Goal: Information Seeking & Learning: Learn about a topic

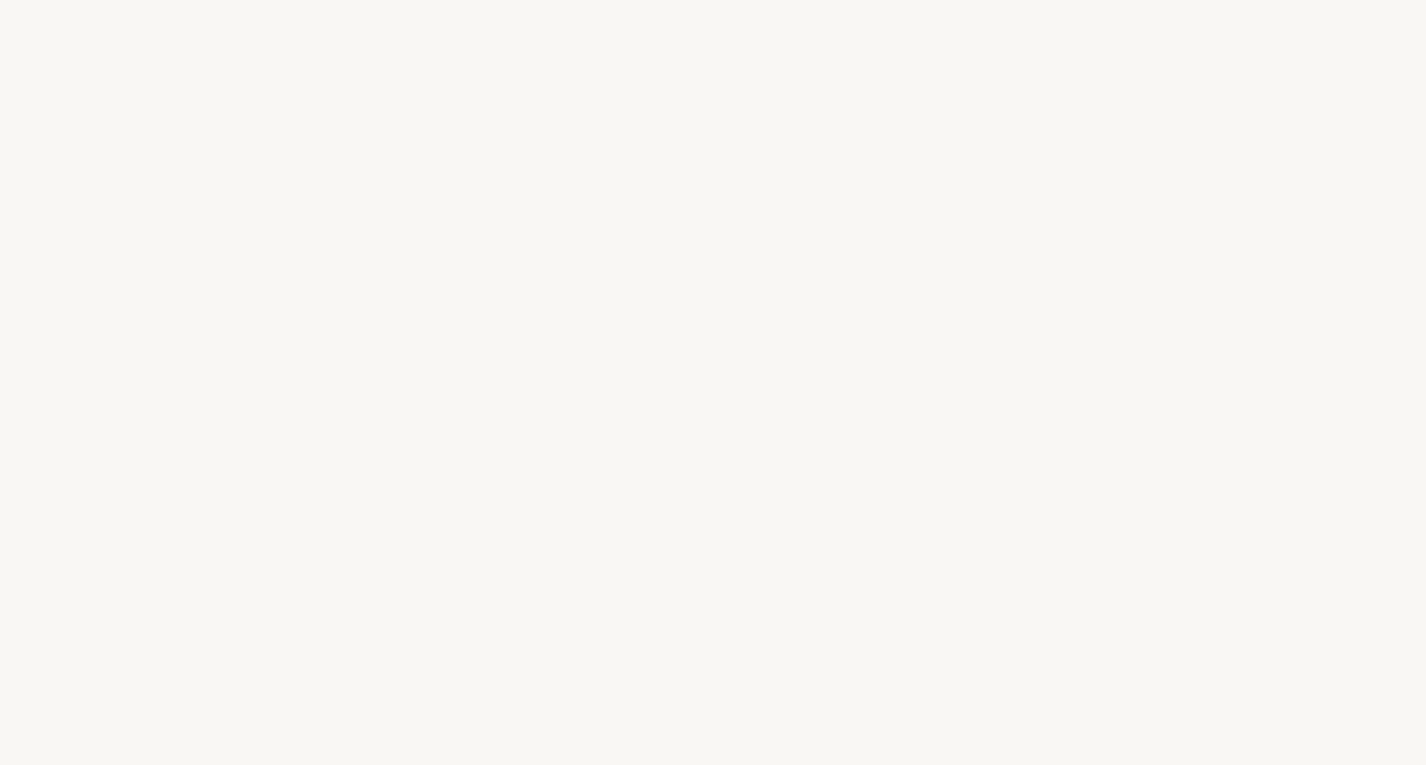
select select "FR"
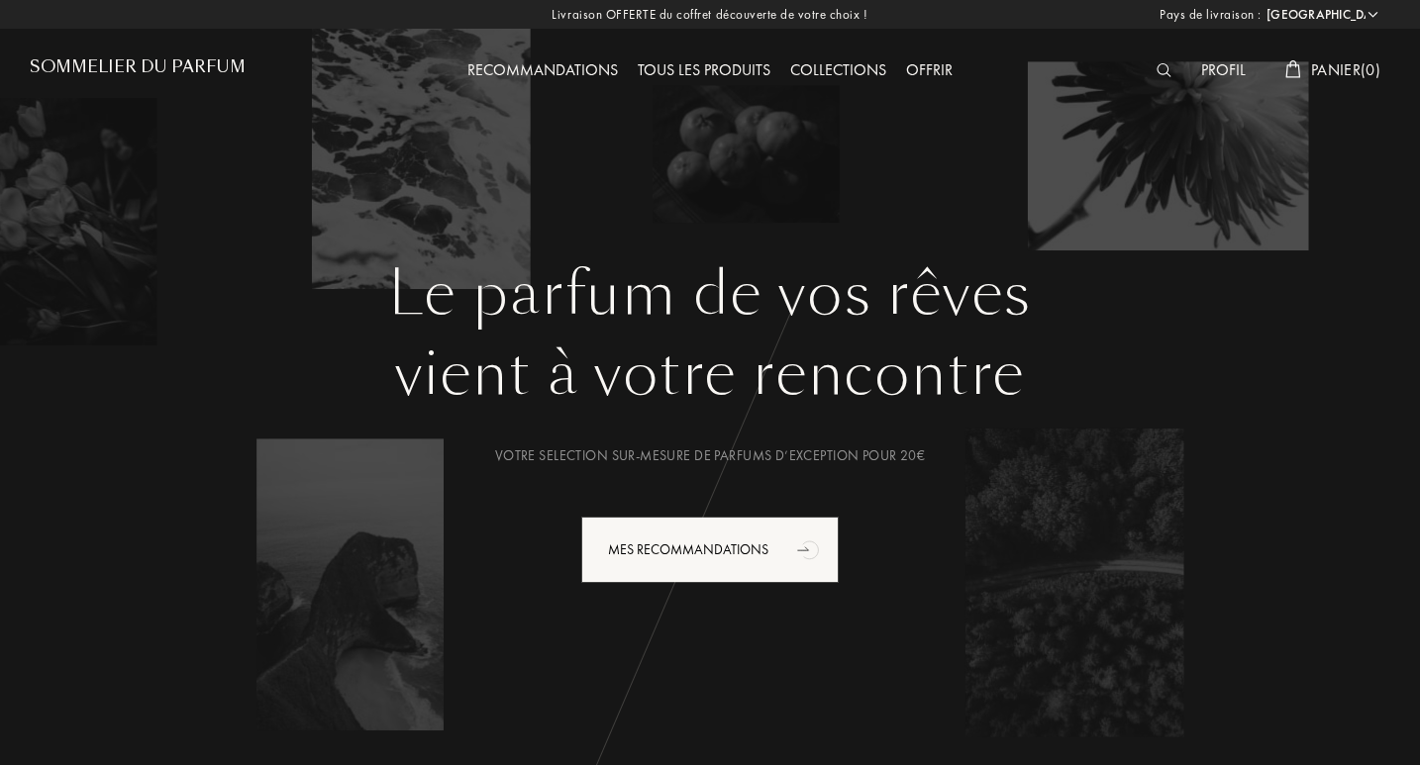
click at [805, 68] on div "Collections" at bounding box center [838, 71] width 116 height 26
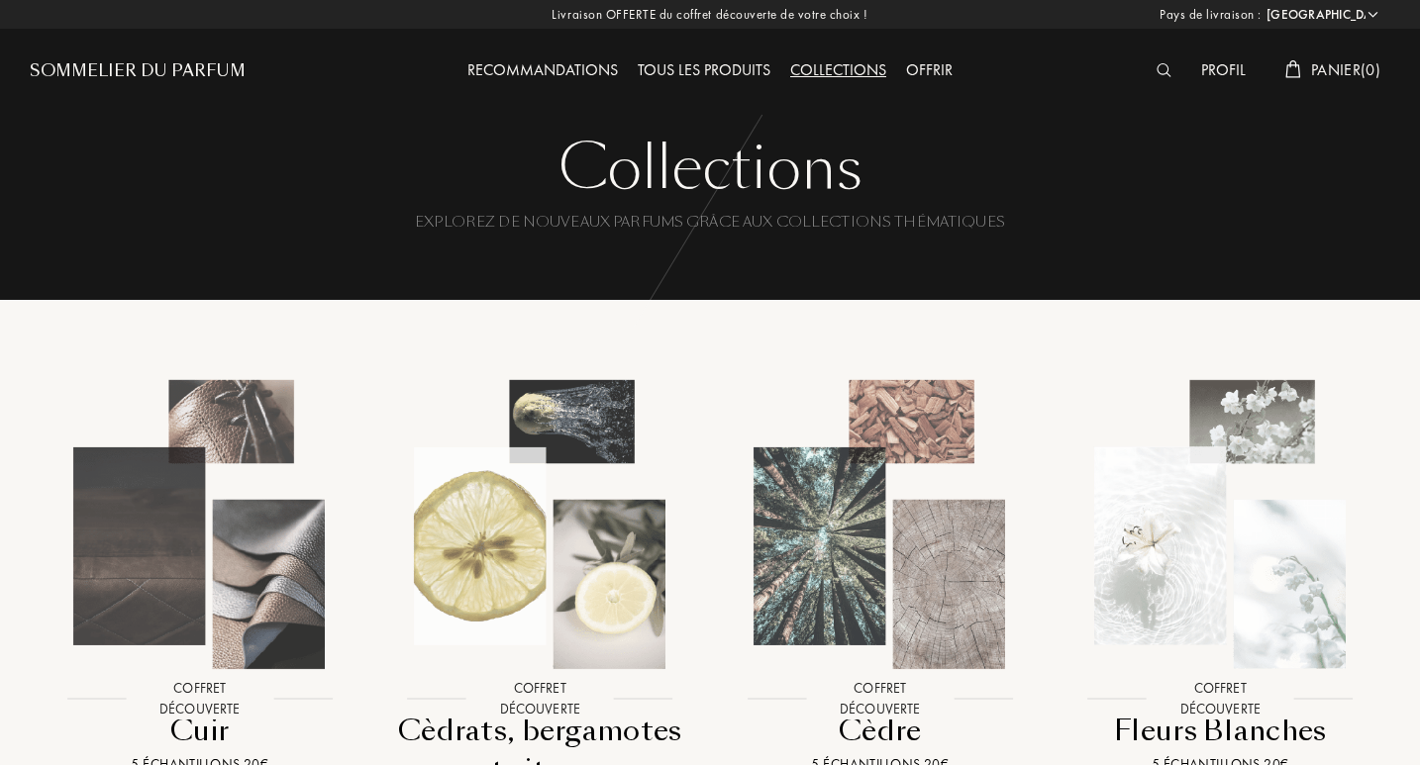
select select "FR"
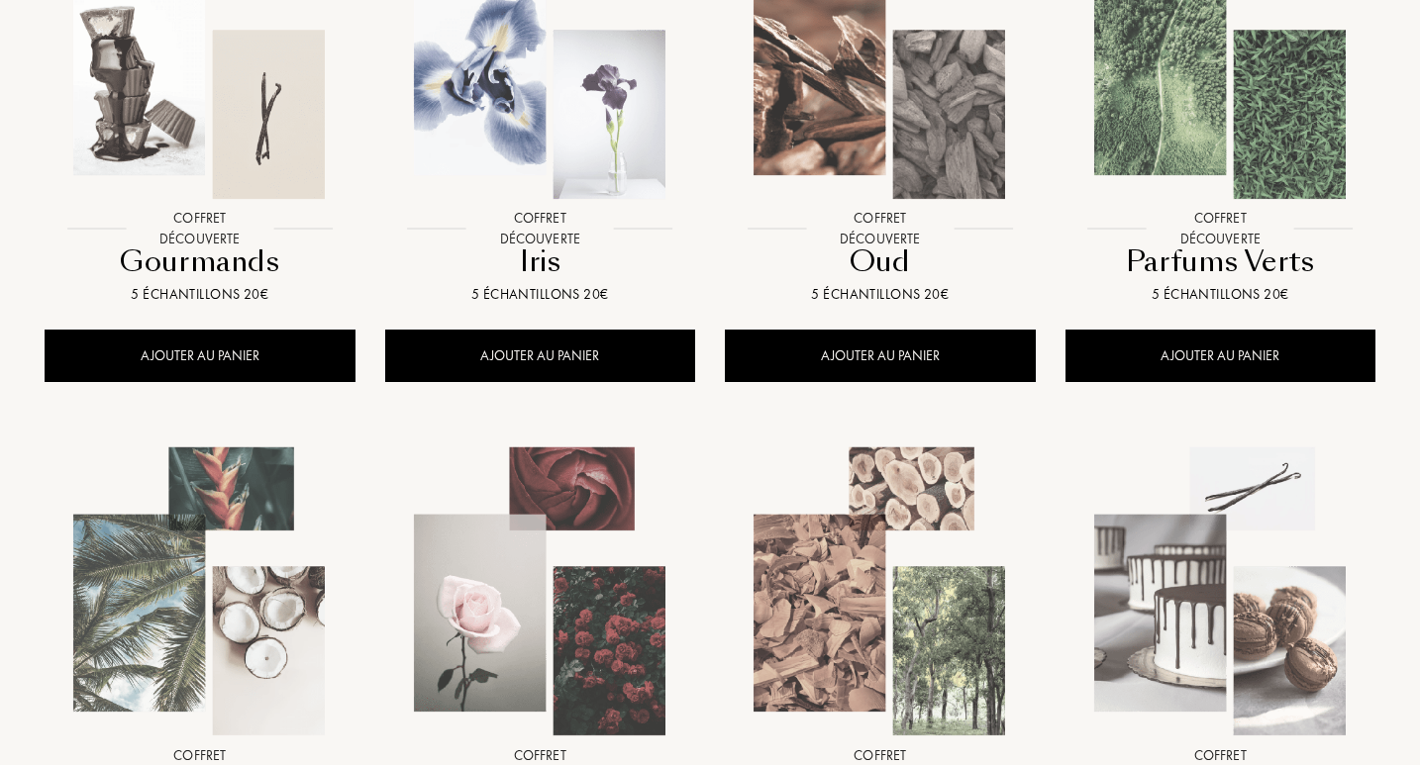
scroll to position [1223, 0]
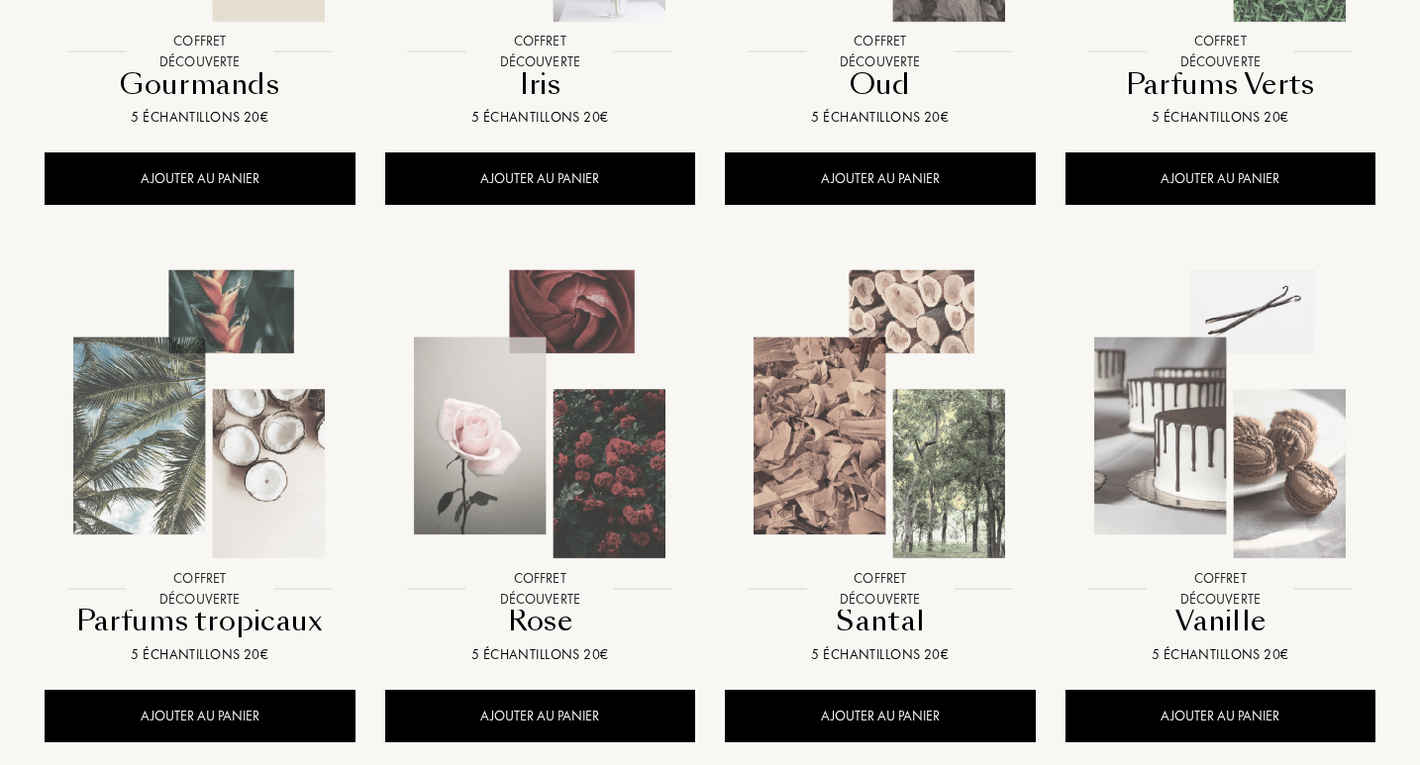
click at [529, 482] on img at bounding box center [540, 414] width 306 height 306
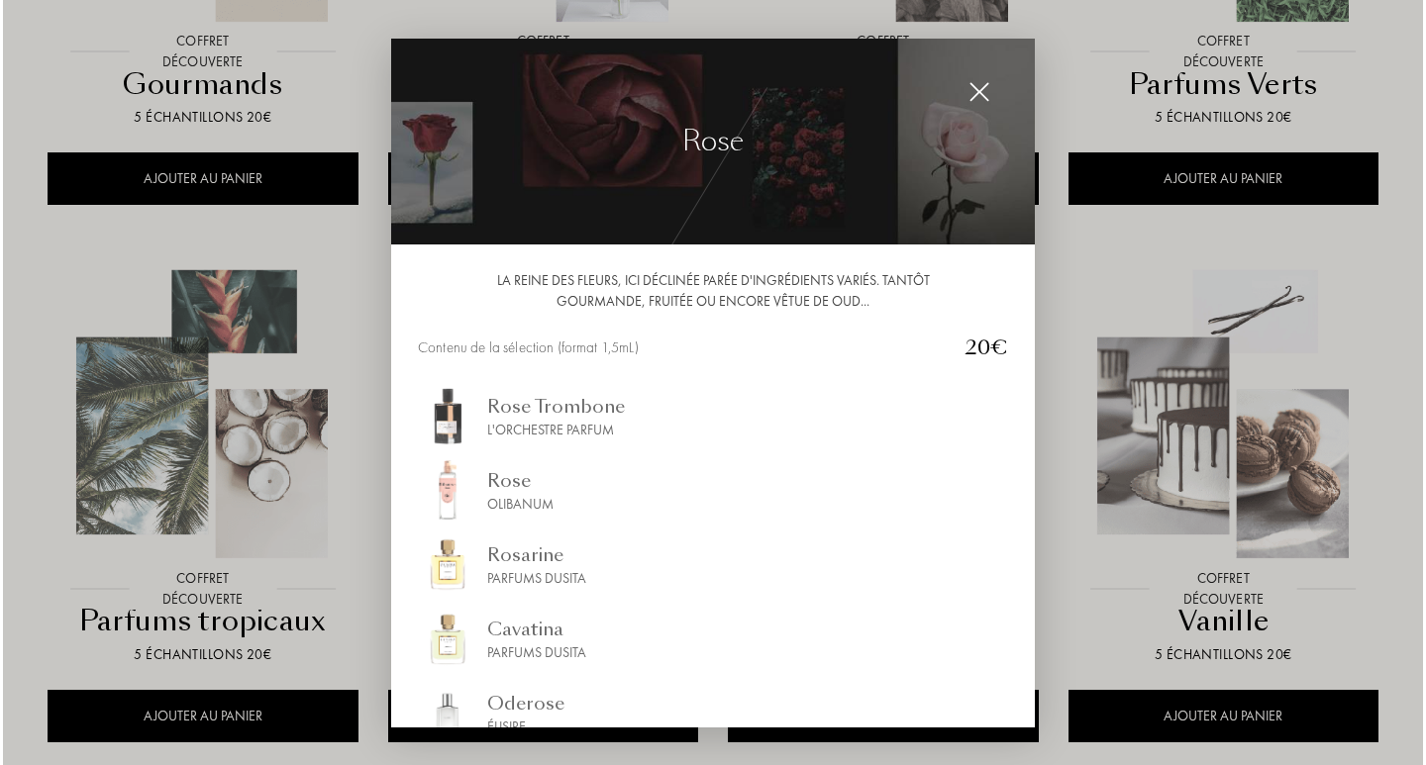
scroll to position [1224, 0]
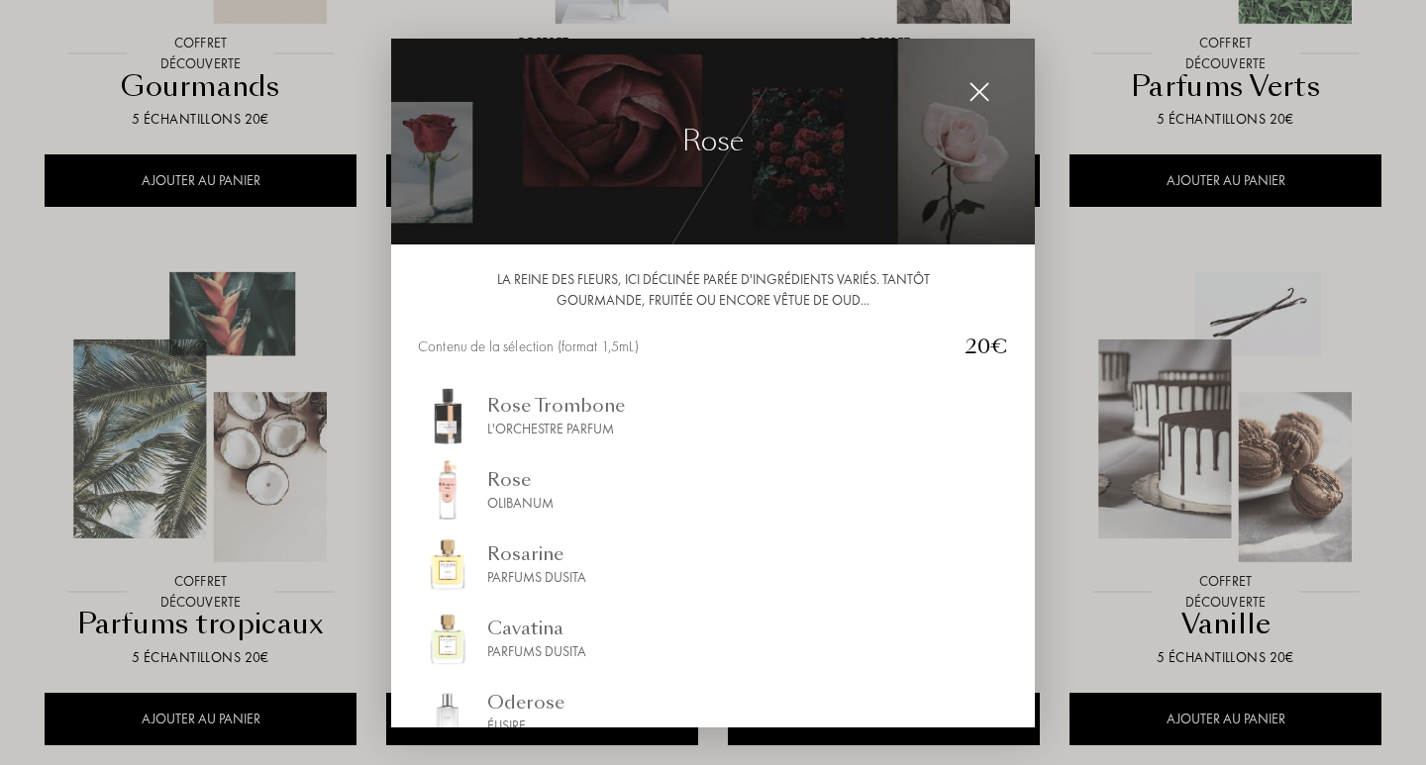
click at [987, 91] on img at bounding box center [979, 92] width 22 height 22
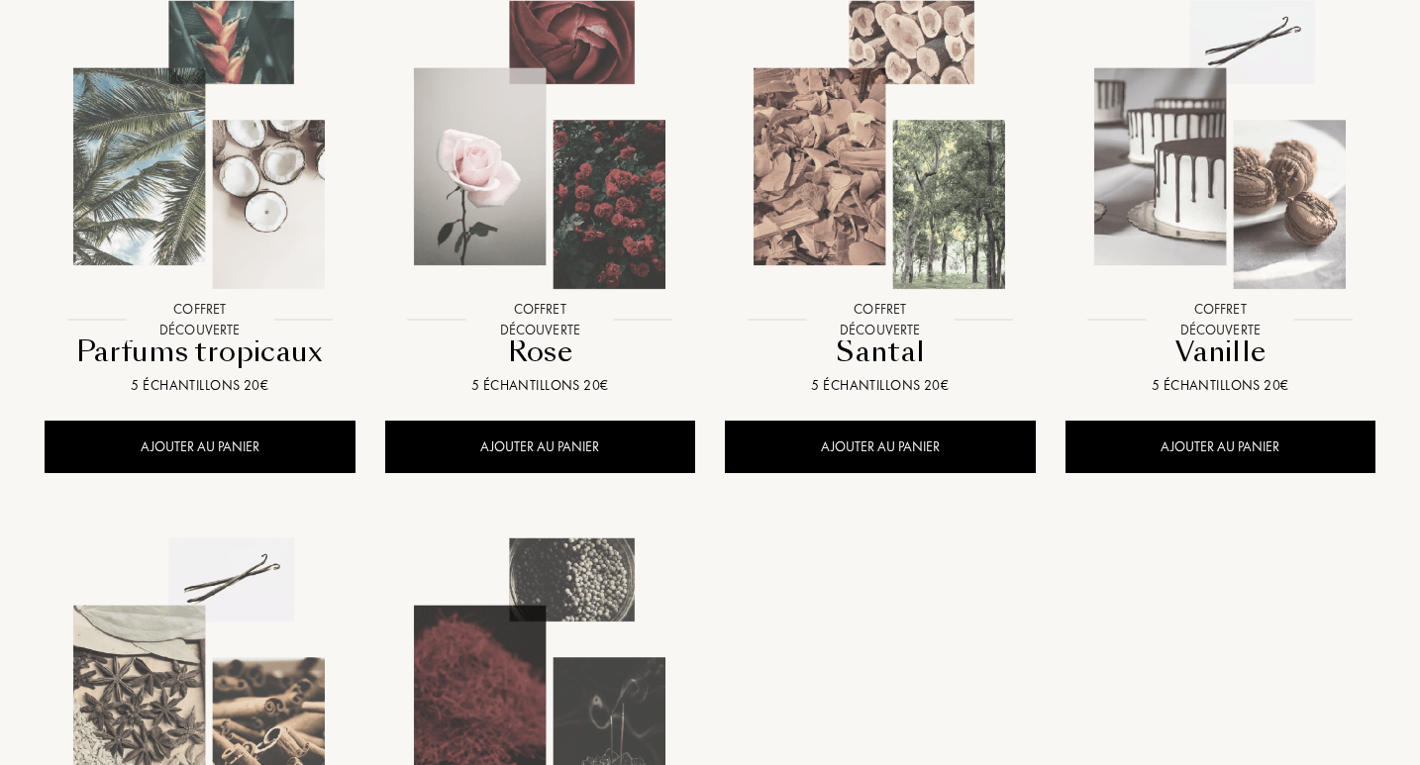
scroll to position [1810, 0]
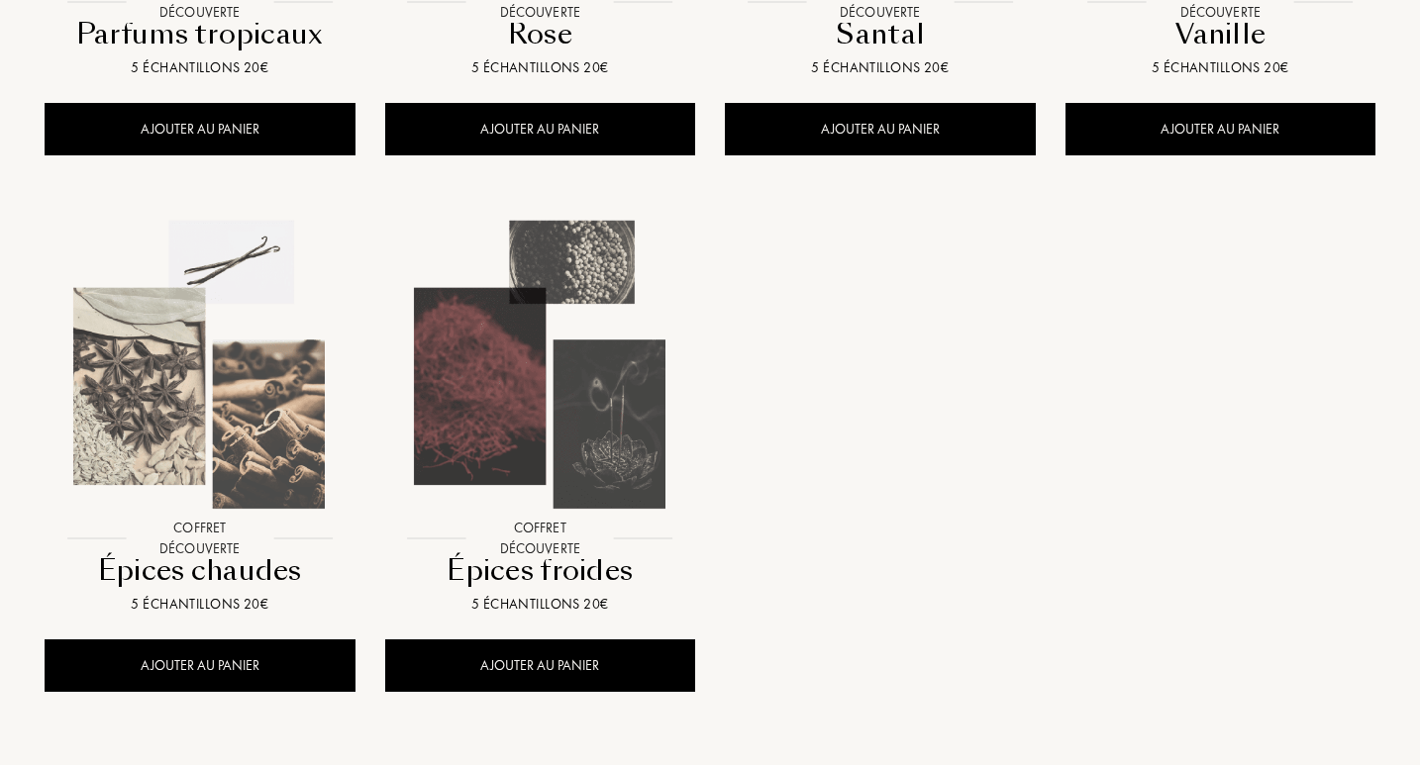
click at [575, 388] on img at bounding box center [540, 365] width 306 height 306
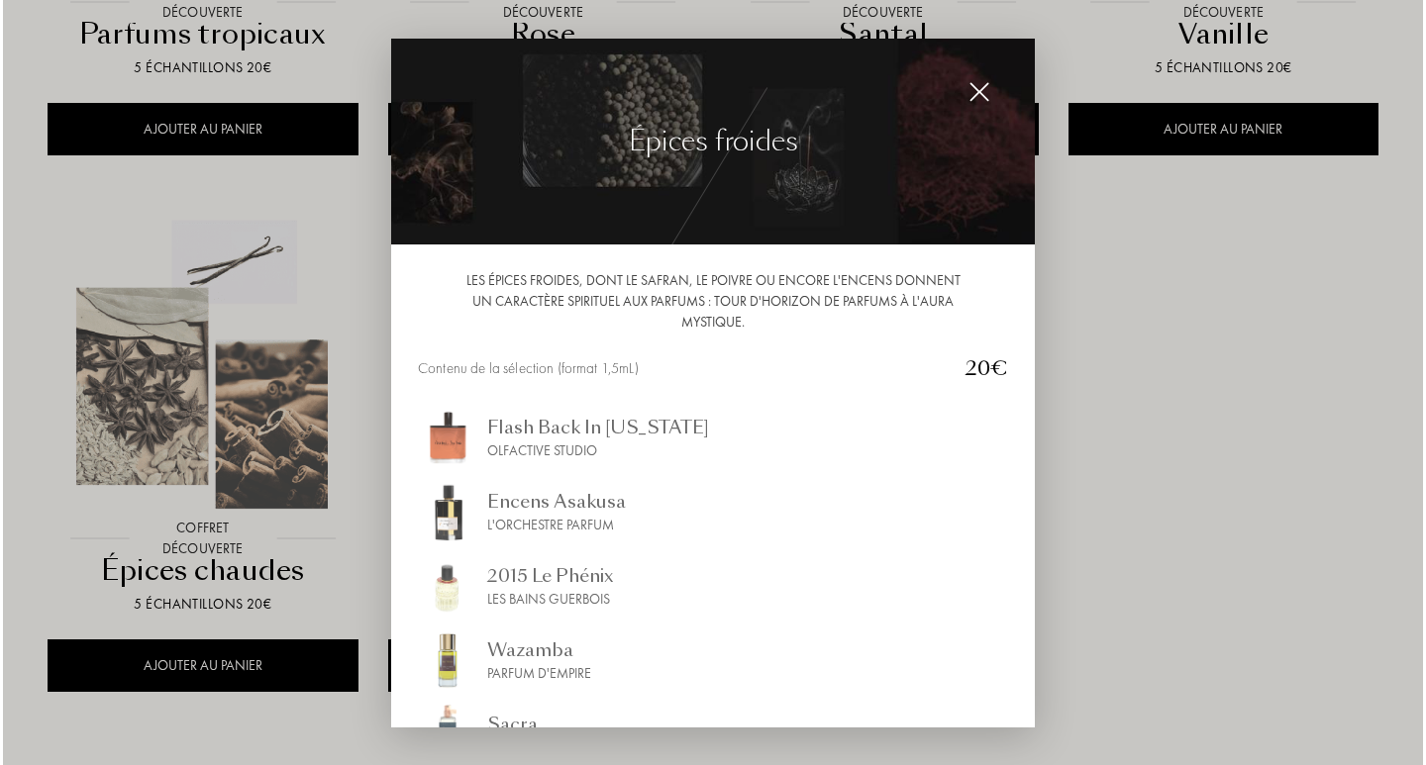
scroll to position [1813, 0]
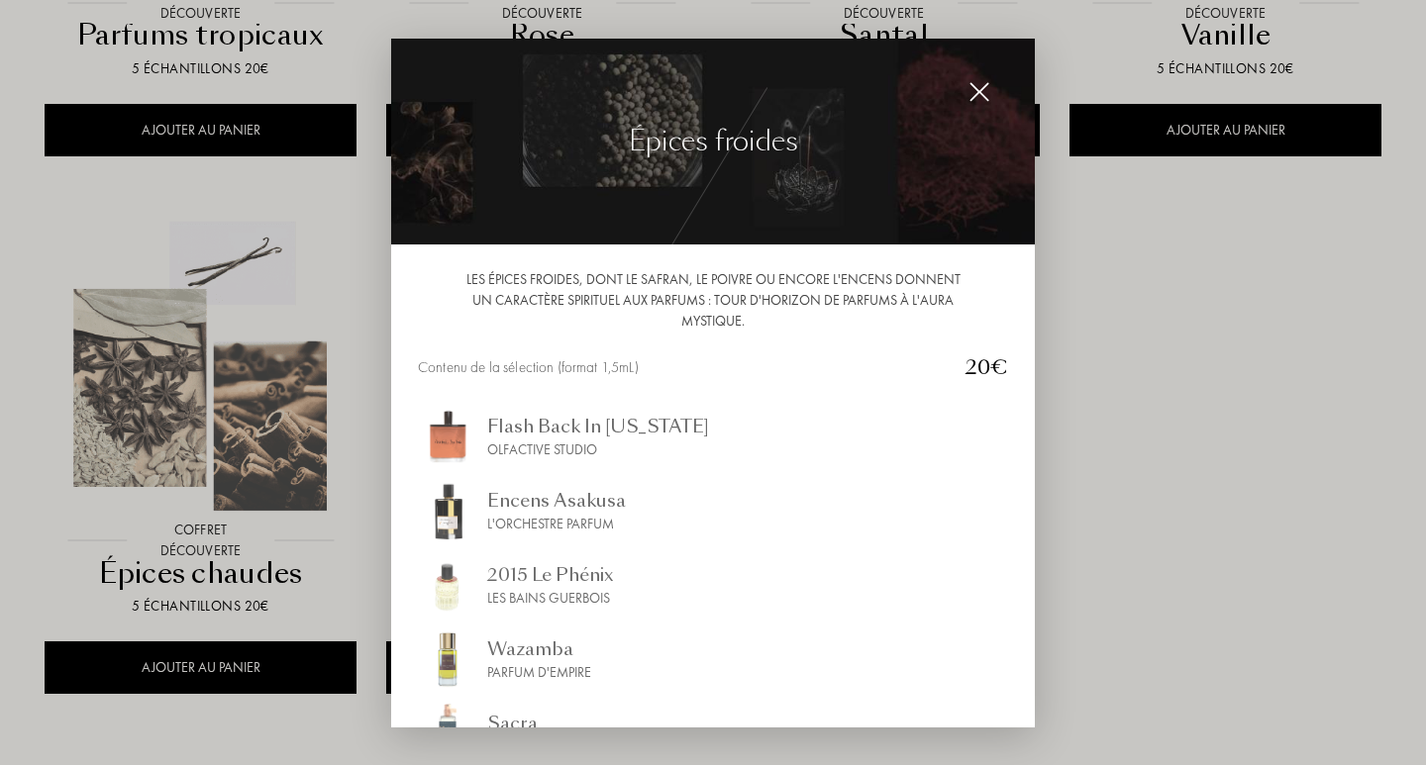
click at [490, 661] on div "Wazamba" at bounding box center [539, 649] width 104 height 27
click at [979, 100] on img at bounding box center [979, 92] width 22 height 22
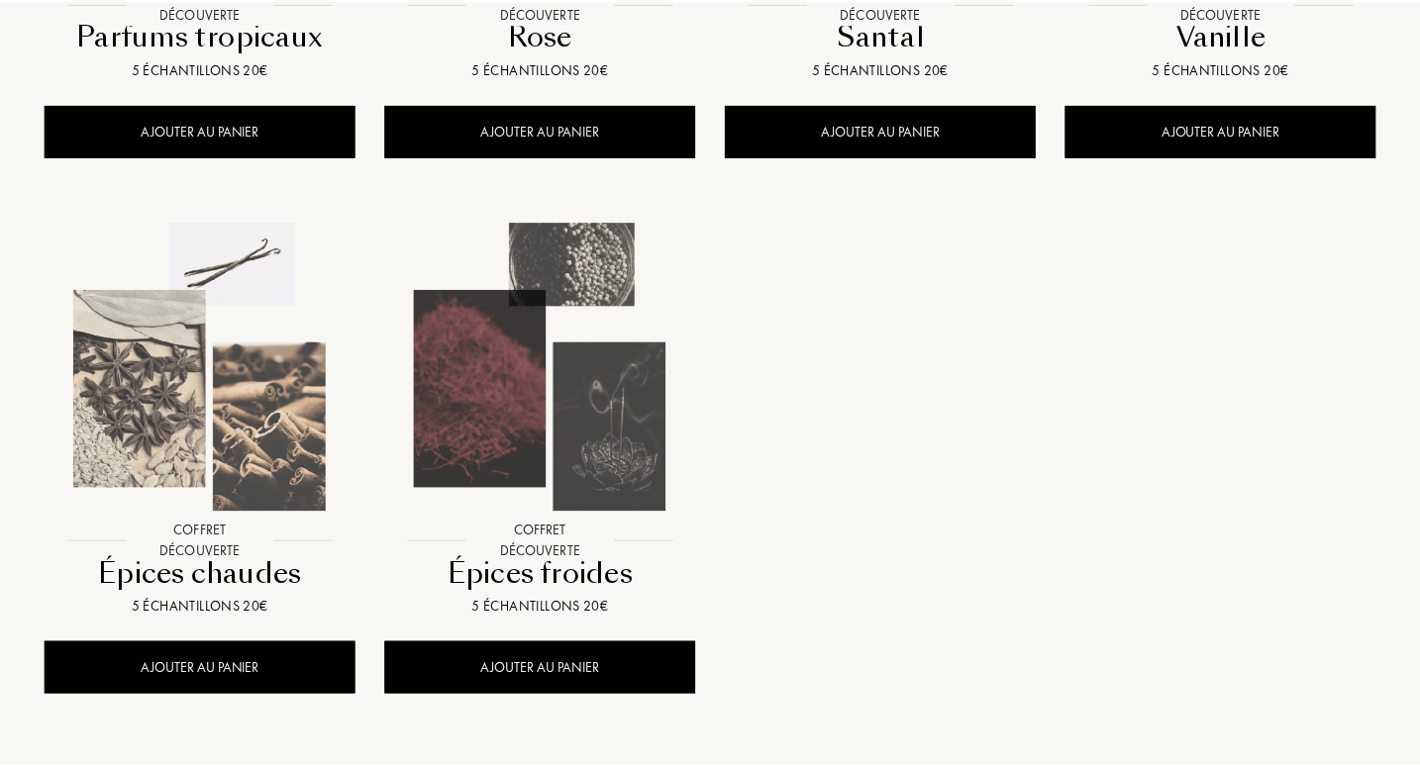
scroll to position [1810, 0]
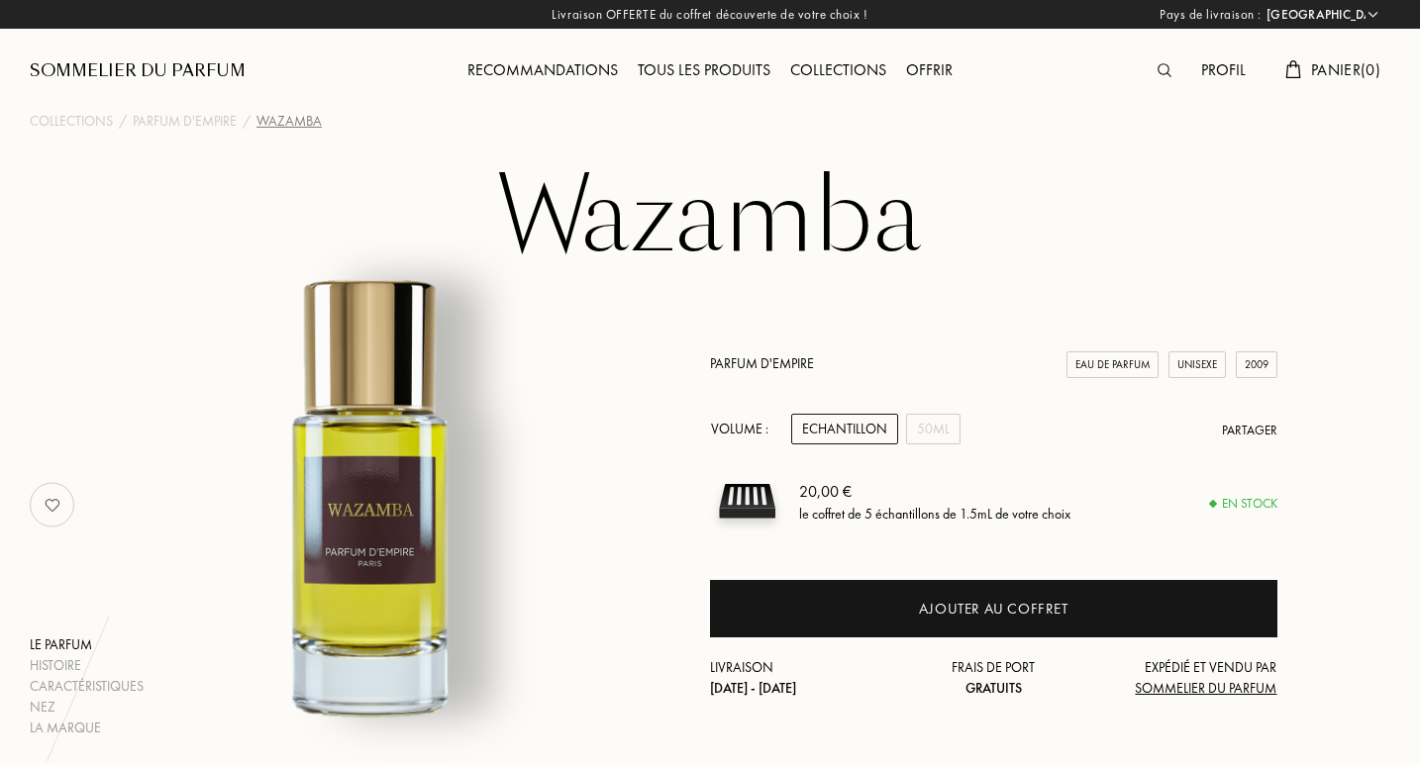
select select "FR"
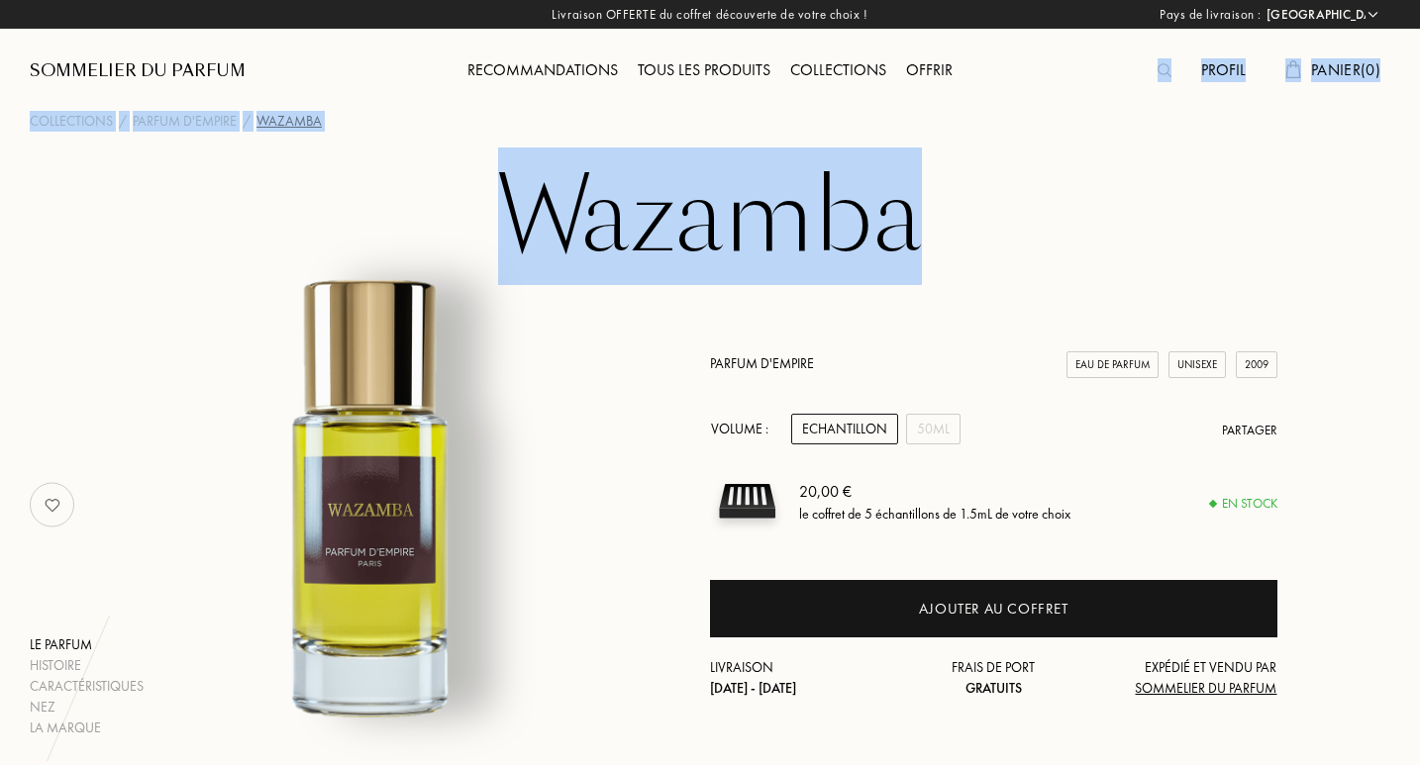
drag, startPoint x: 1415, startPoint y: 102, endPoint x: 1409, endPoint y: 162, distance: 60.7
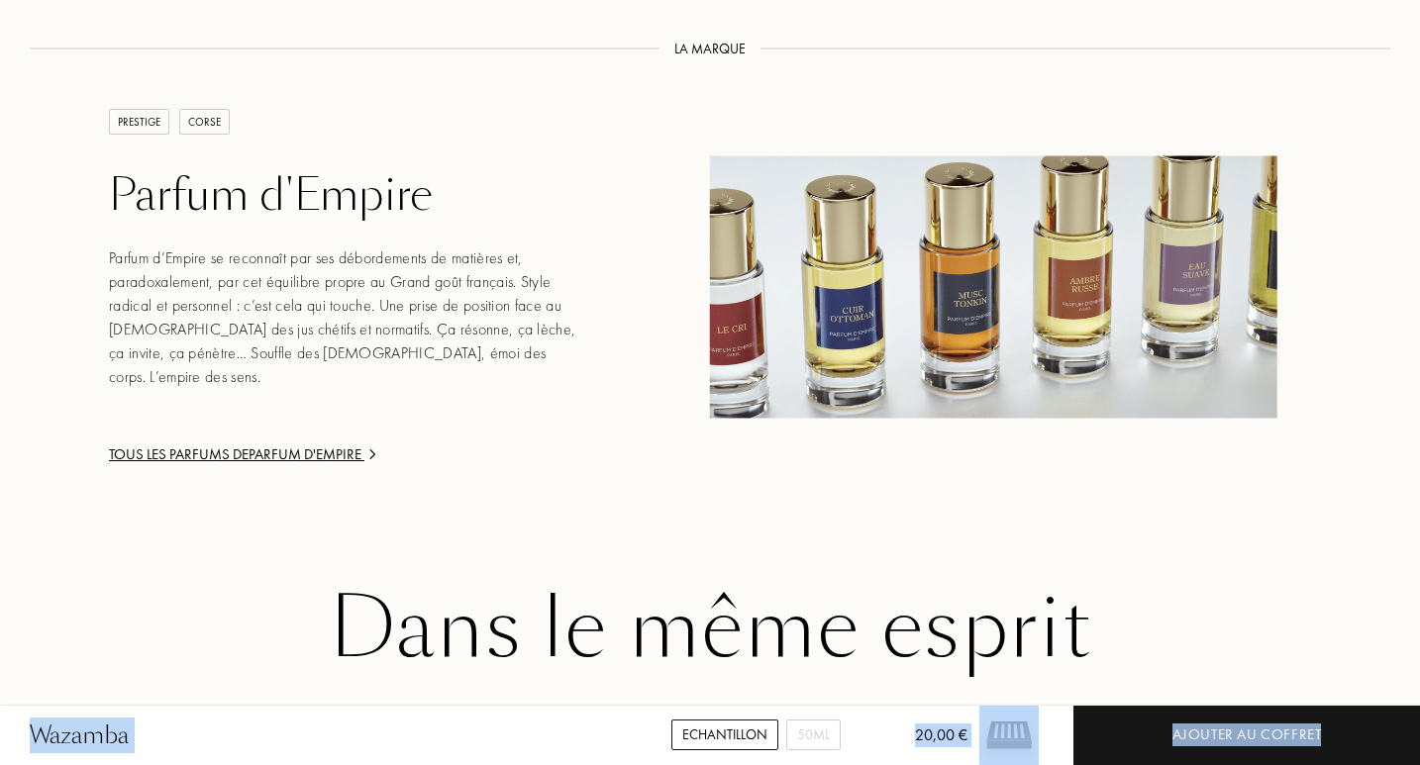
scroll to position [2977, 0]
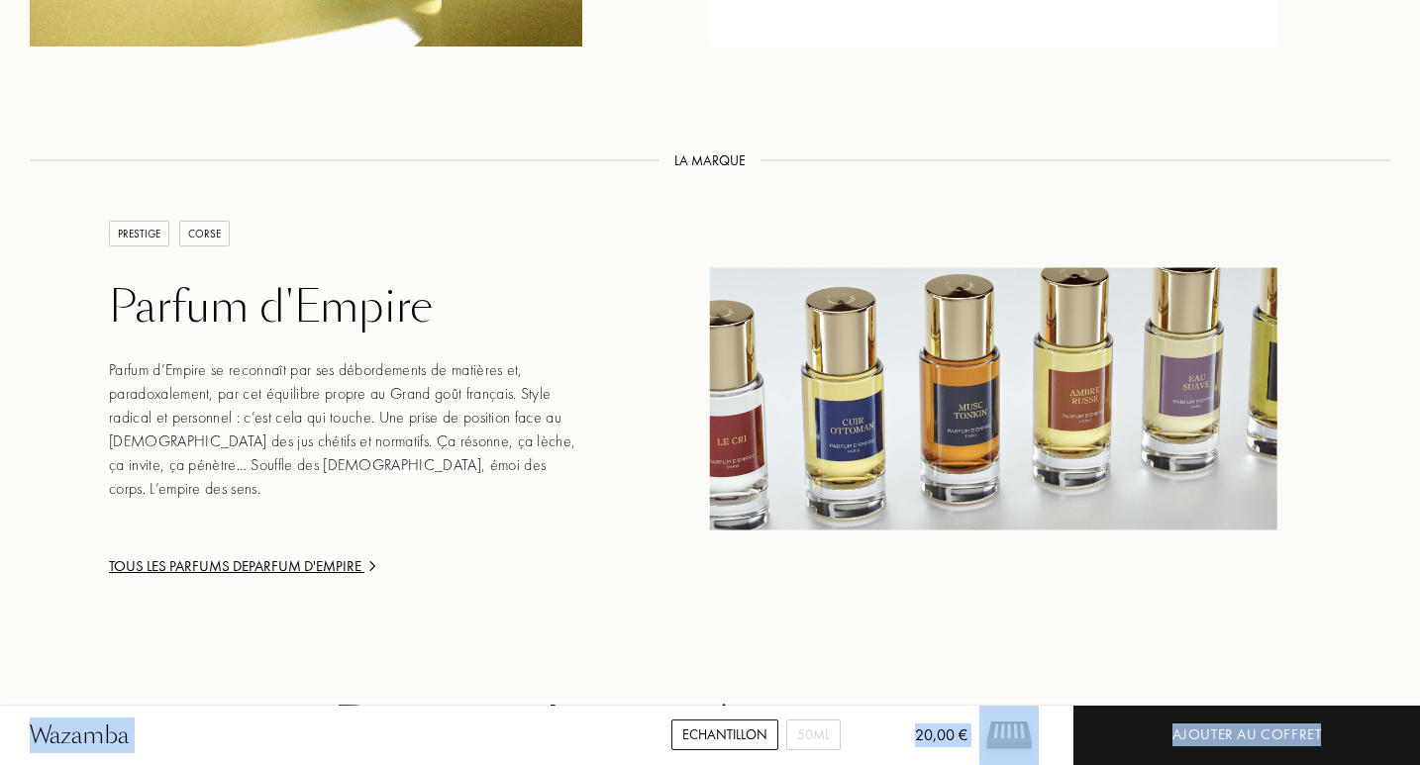
click at [248, 571] on div "Tous les parfums de Parfum d'Empire" at bounding box center [345, 566] width 473 height 23
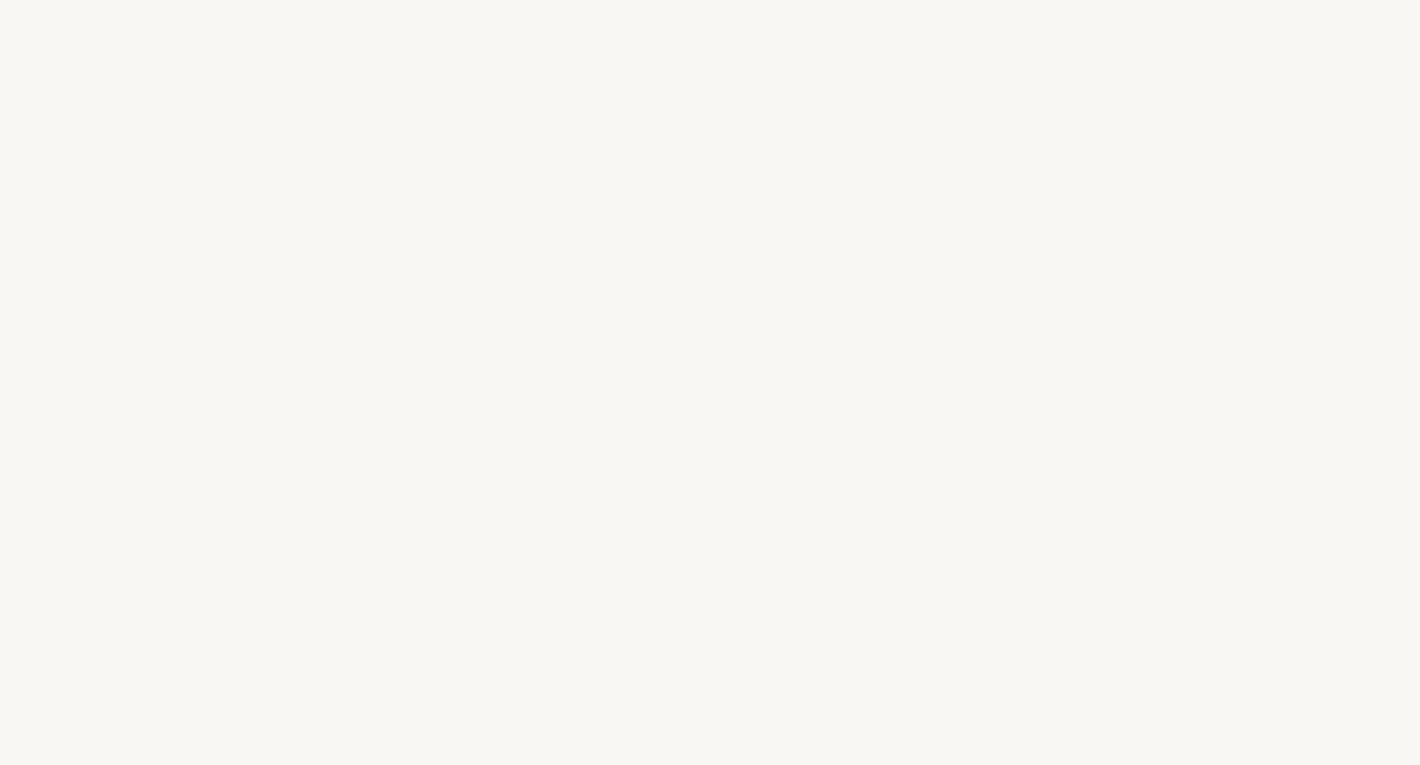
select select "FR"
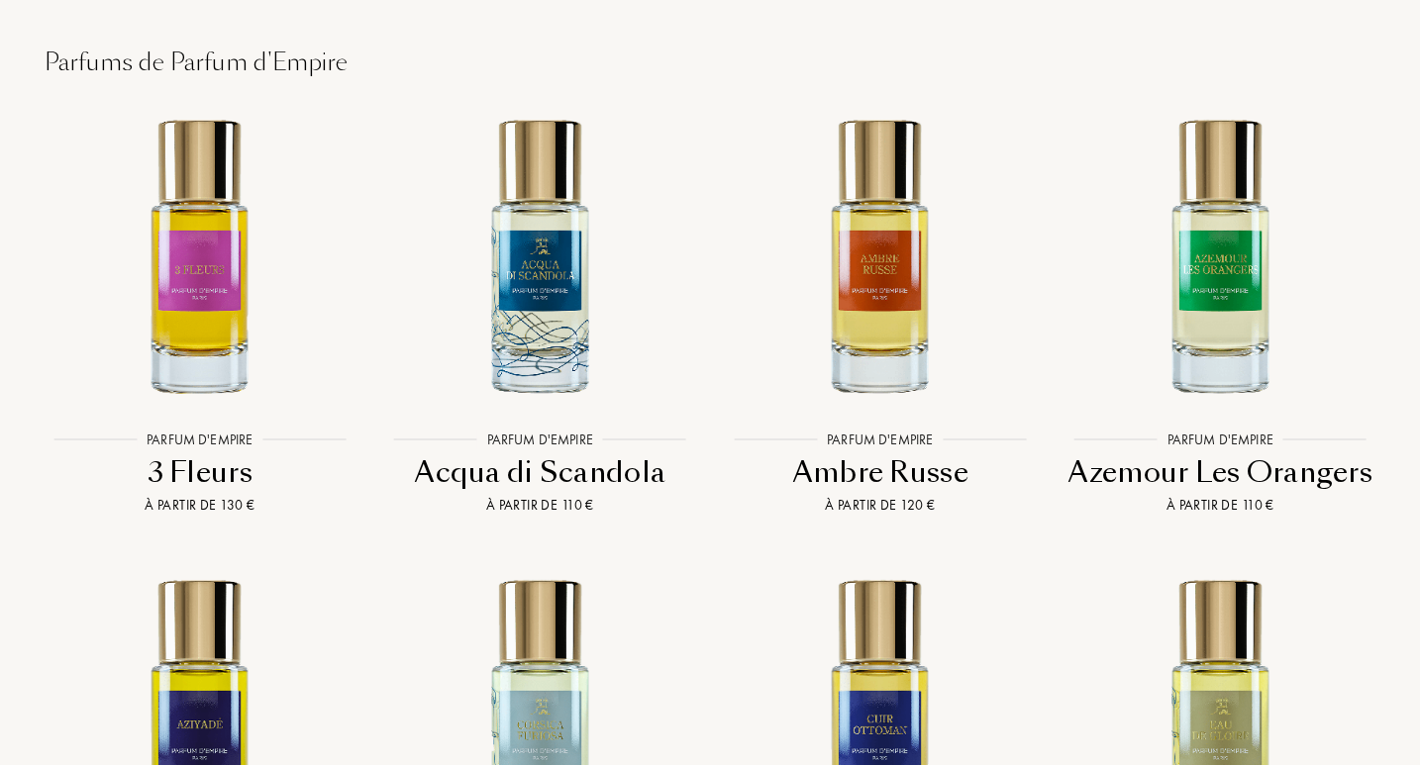
scroll to position [3970, 0]
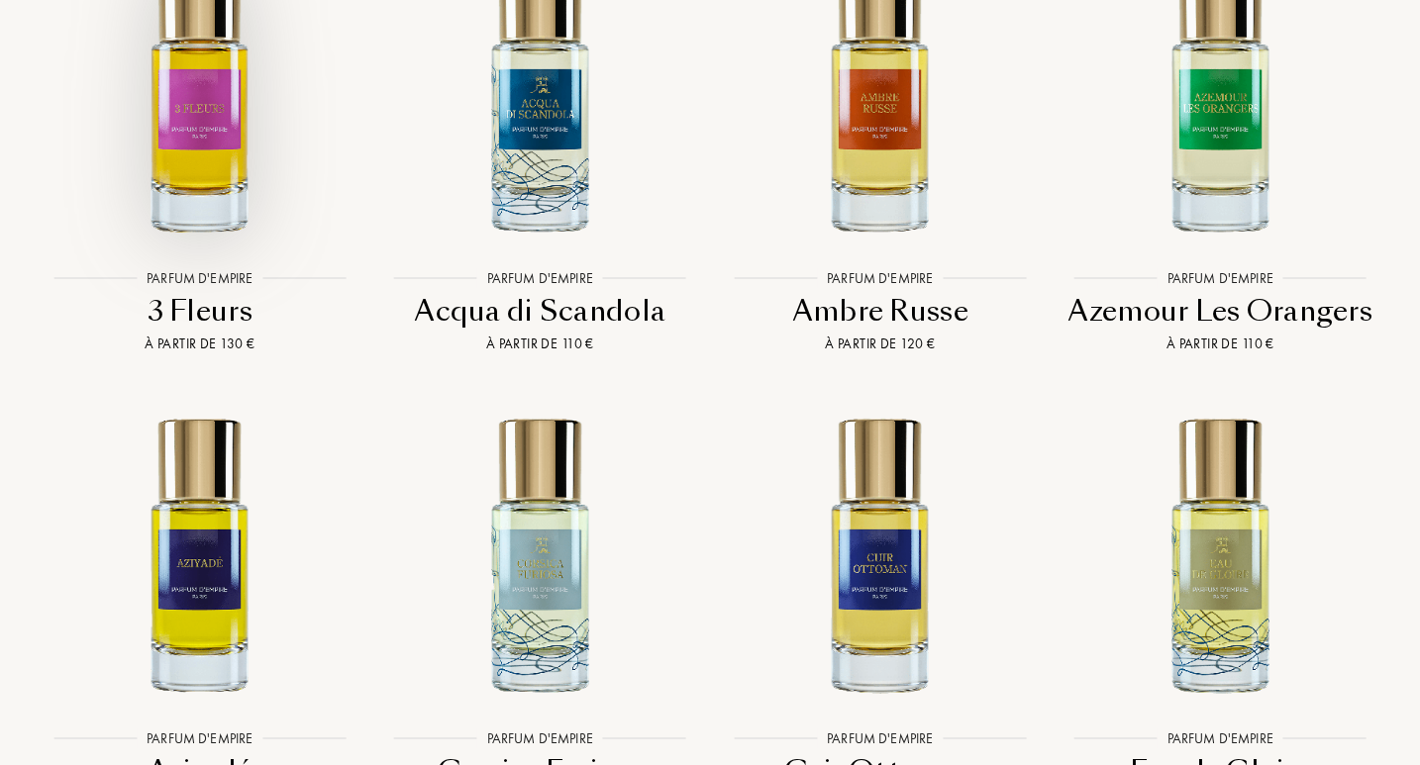
click at [229, 165] on img at bounding box center [200, 94] width 306 height 306
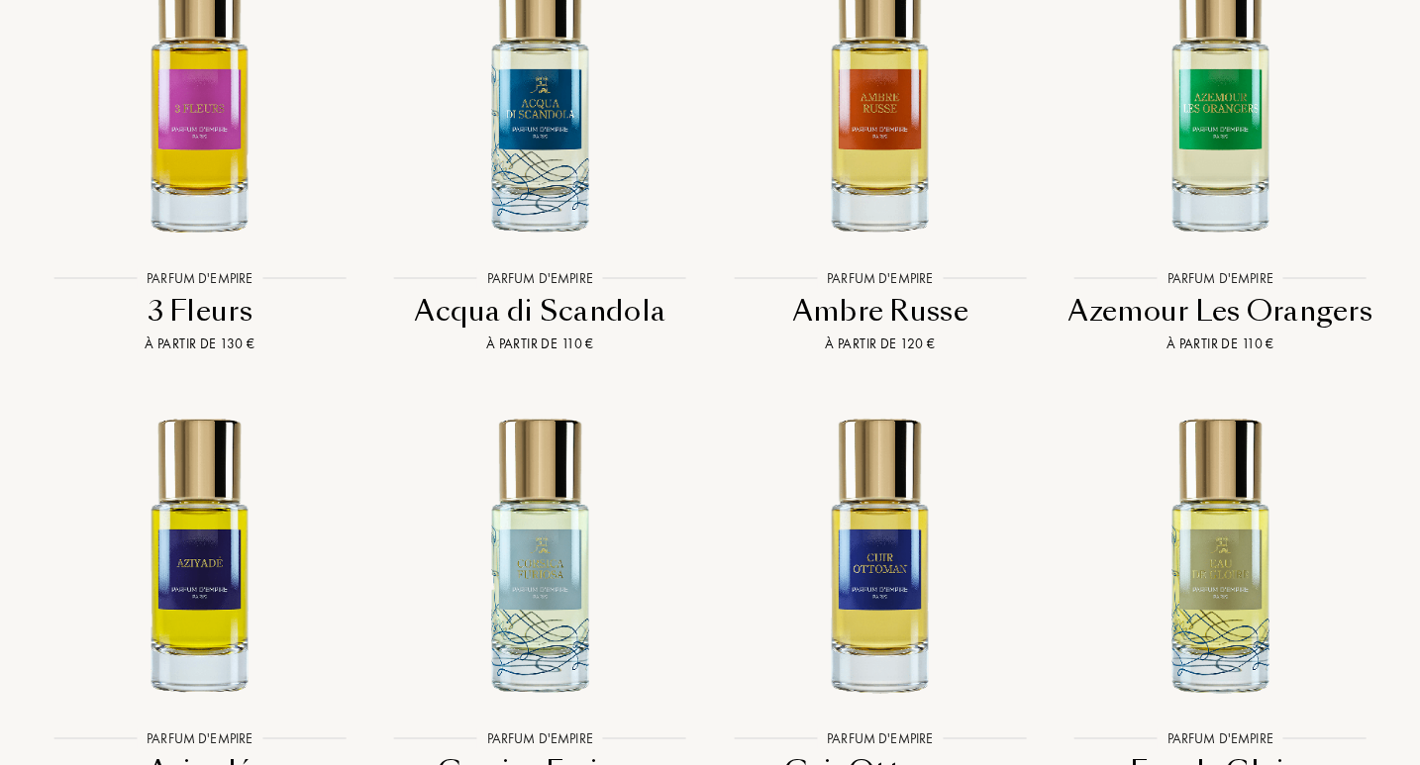
scroll to position [3967, 0]
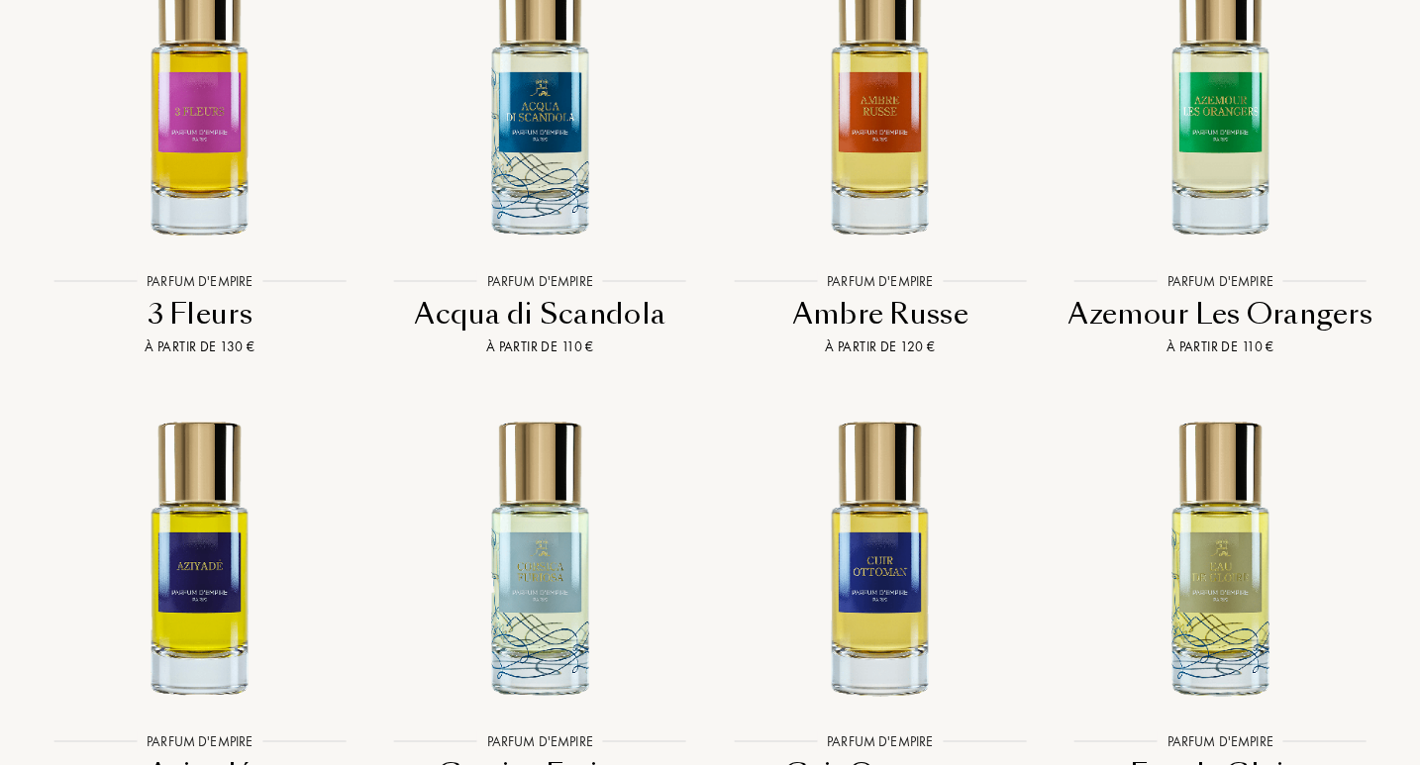
click at [558, 295] on div "Acqua di Scandola" at bounding box center [540, 314] width 325 height 39
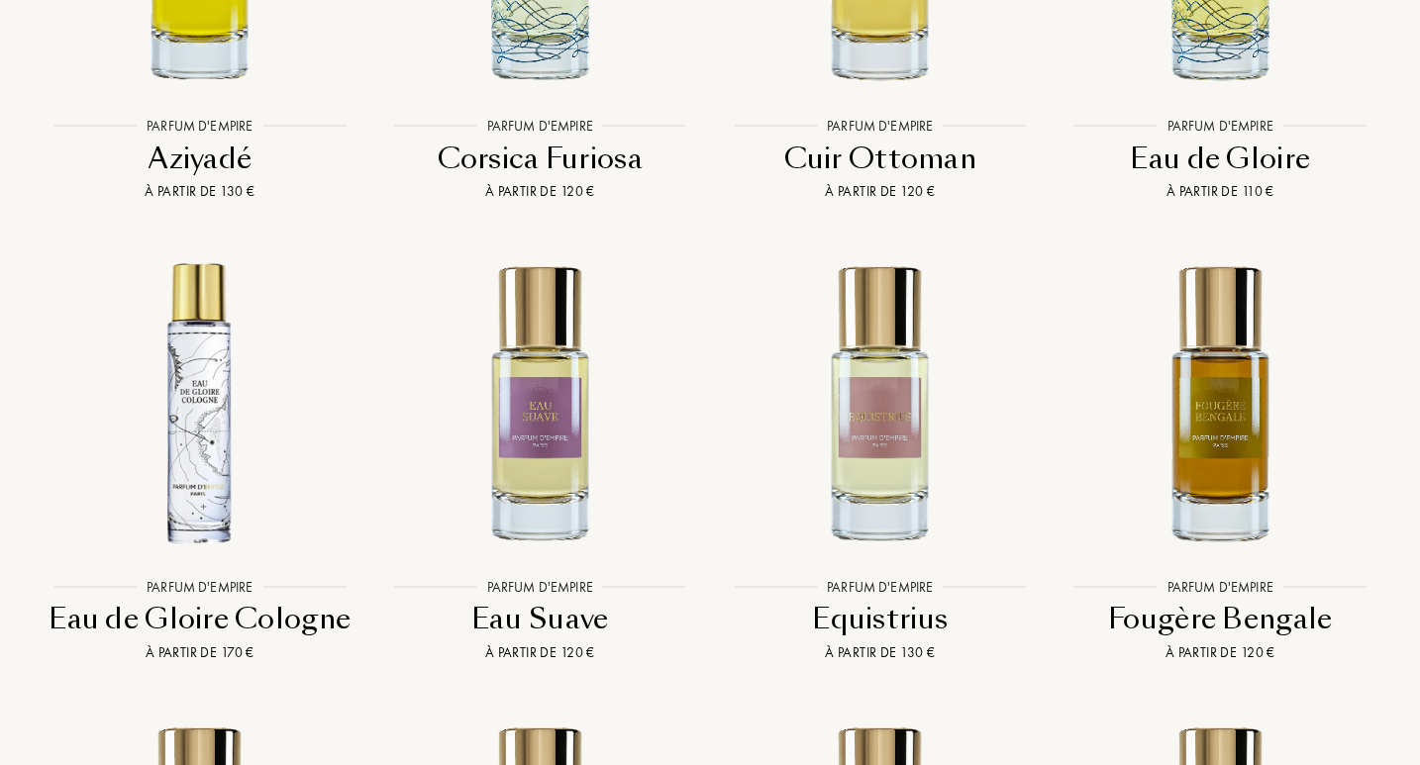
scroll to position [4622, 0]
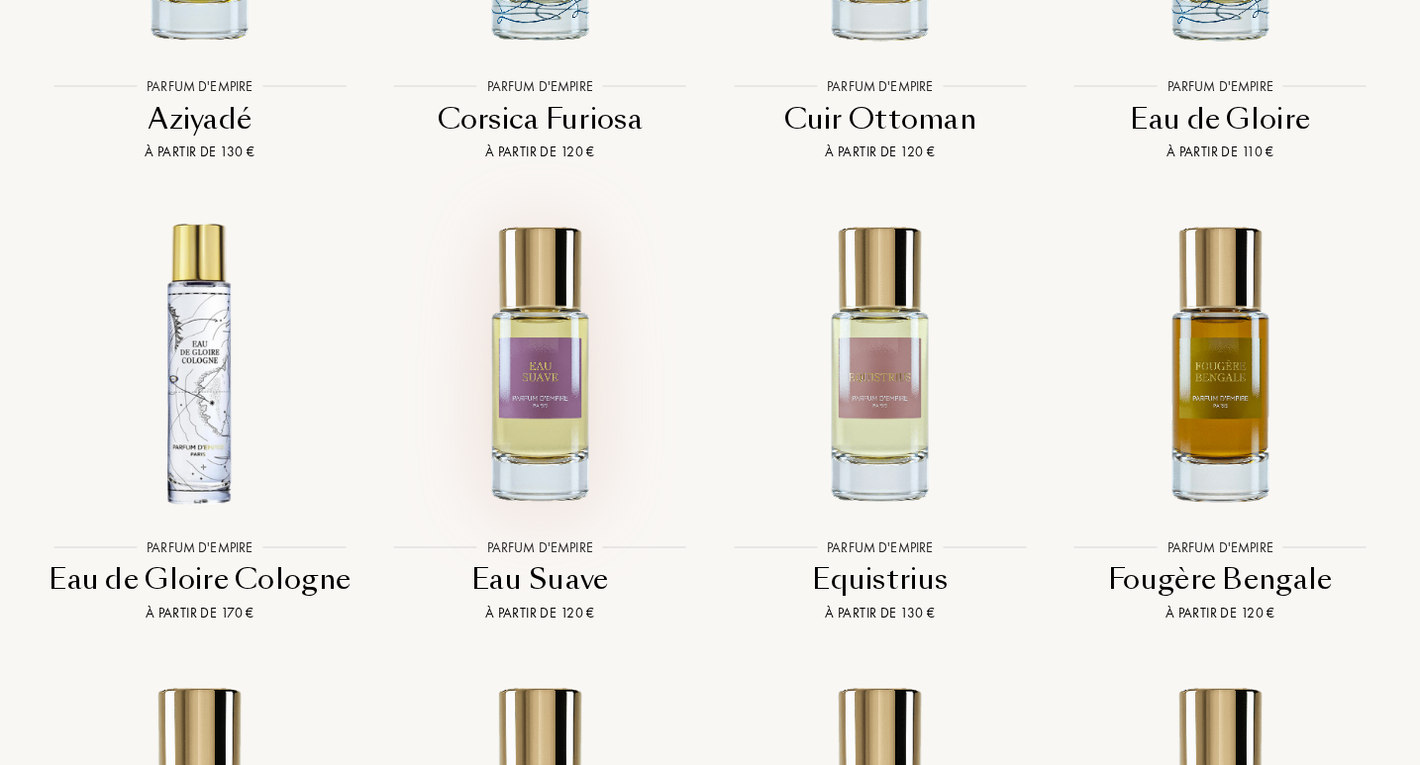
click at [555, 416] on img at bounding box center [540, 362] width 306 height 306
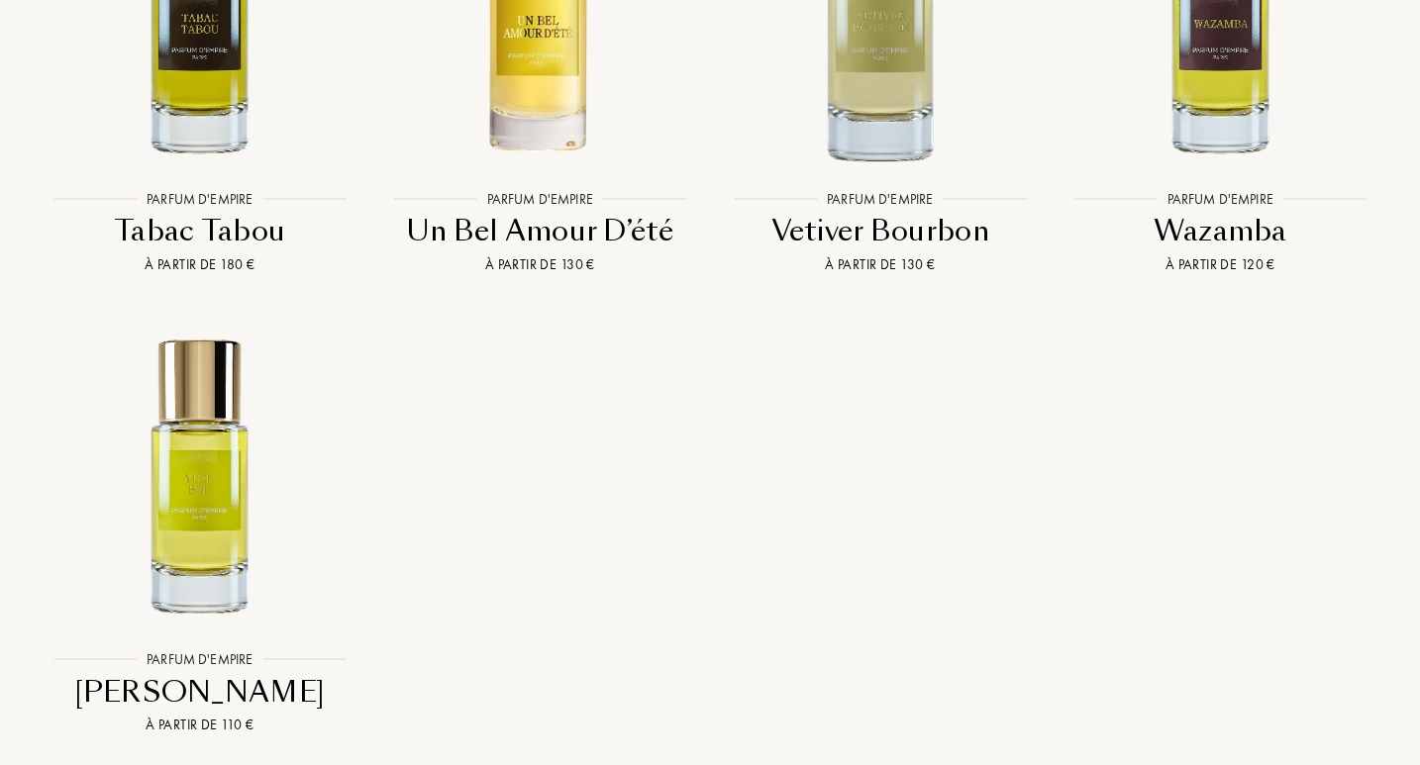
scroll to position [0, 0]
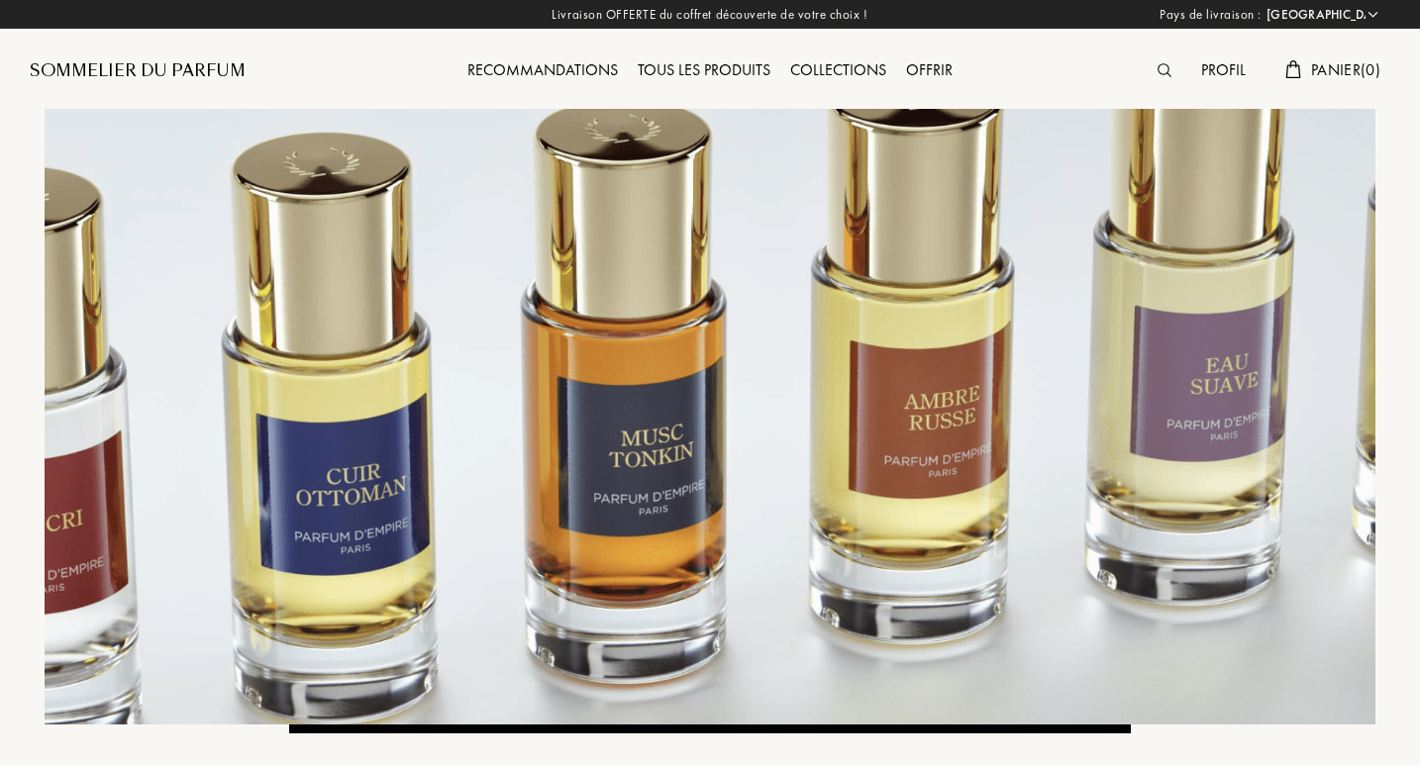
click at [841, 70] on div "Collections" at bounding box center [838, 71] width 116 height 26
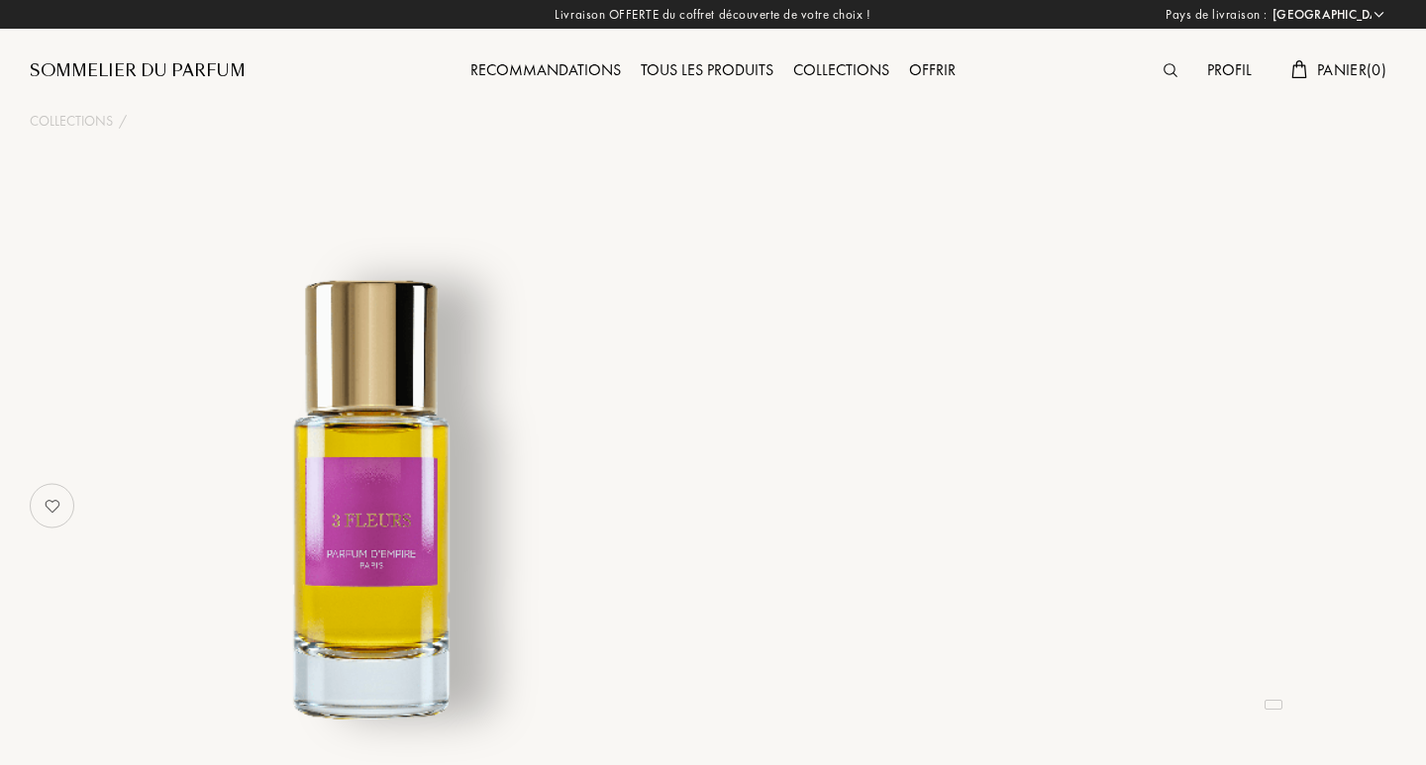
select select "FR"
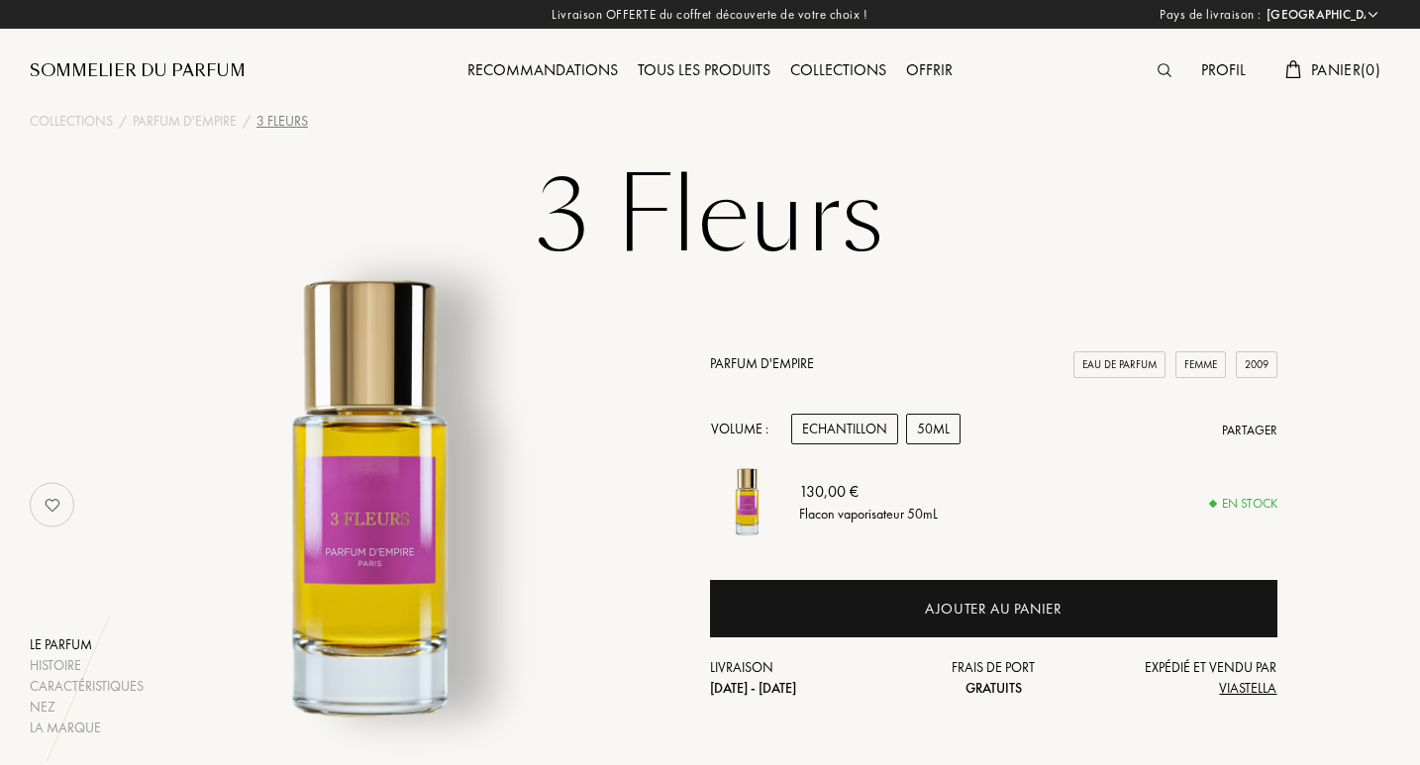
click at [828, 423] on div "Echantillon" at bounding box center [844, 429] width 107 height 31
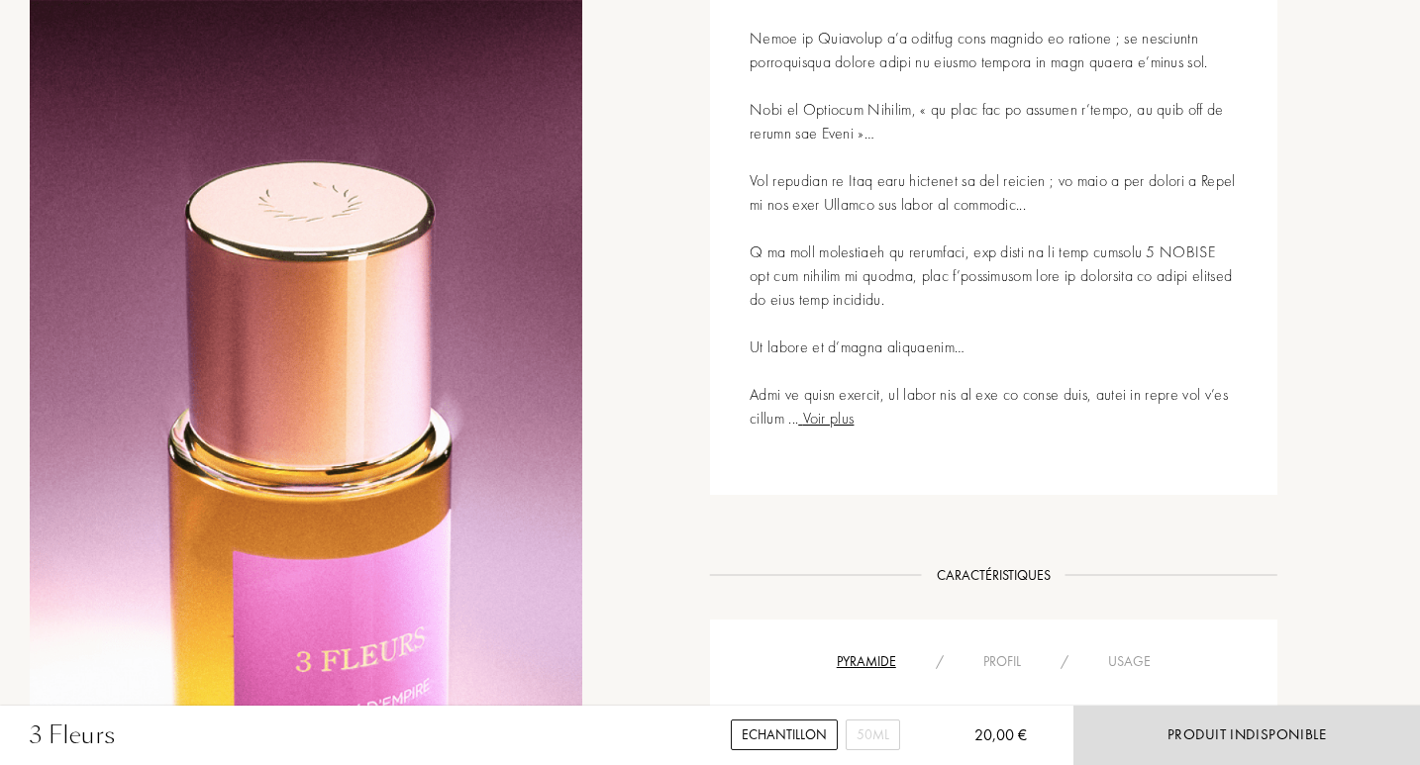
scroll to position [1229, 0]
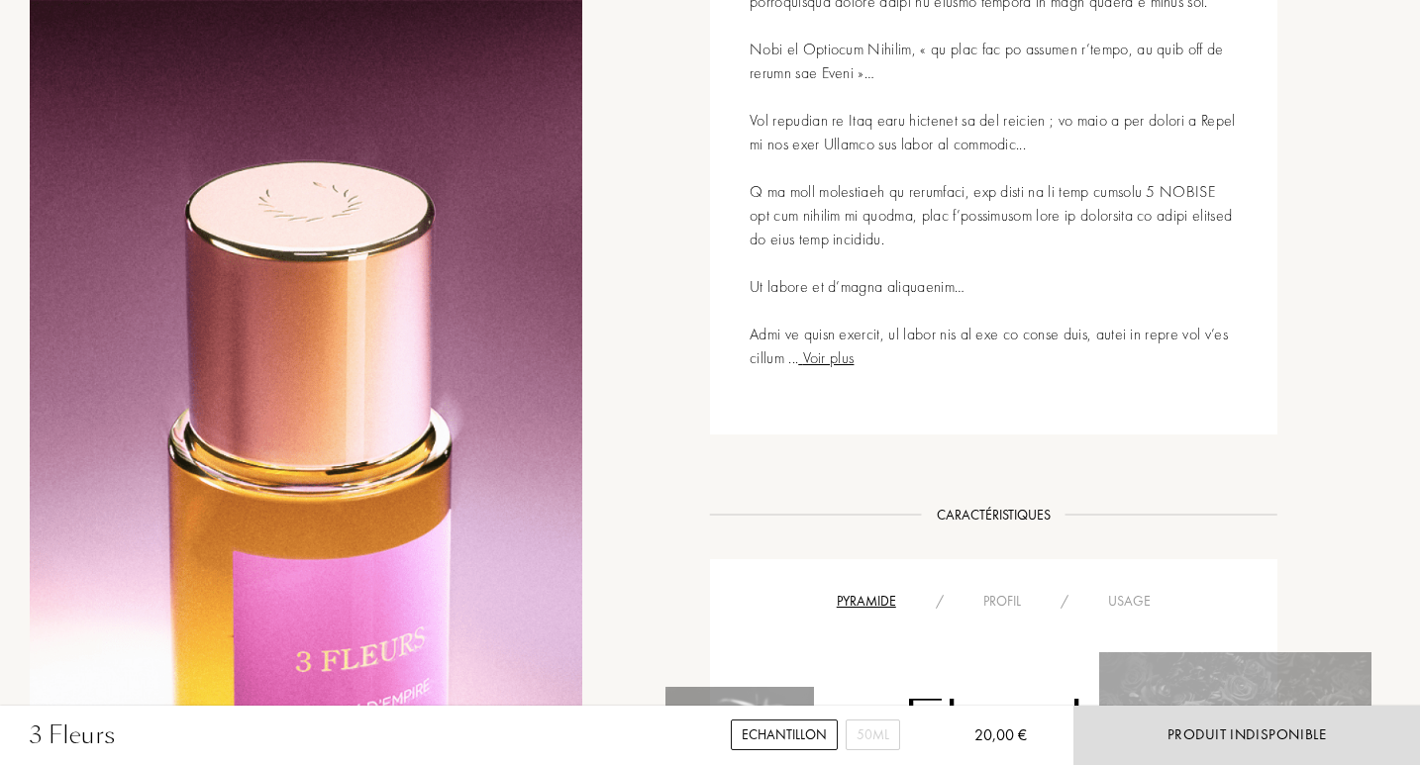
click at [853, 362] on span "Voir plus" at bounding box center [825, 357] width 55 height 21
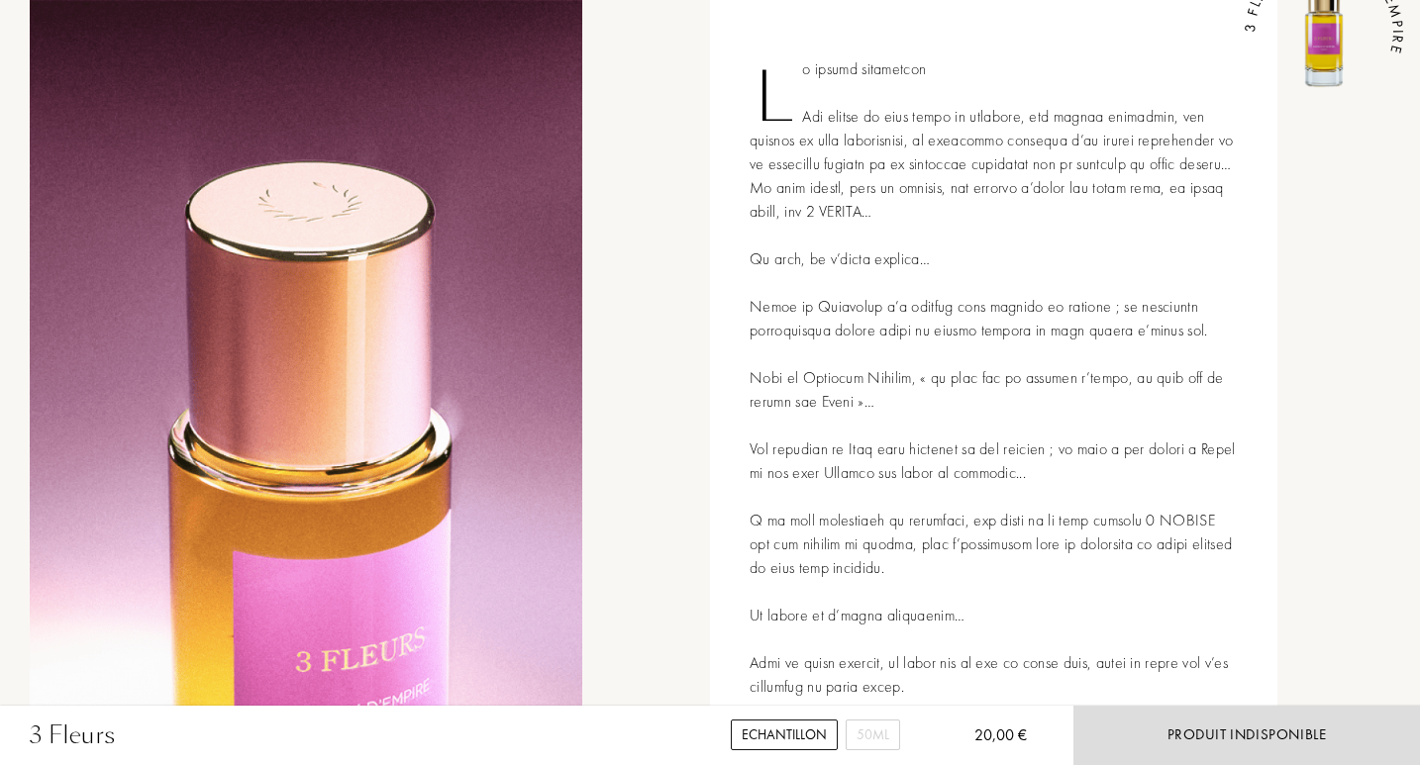
scroll to position [593, 0]
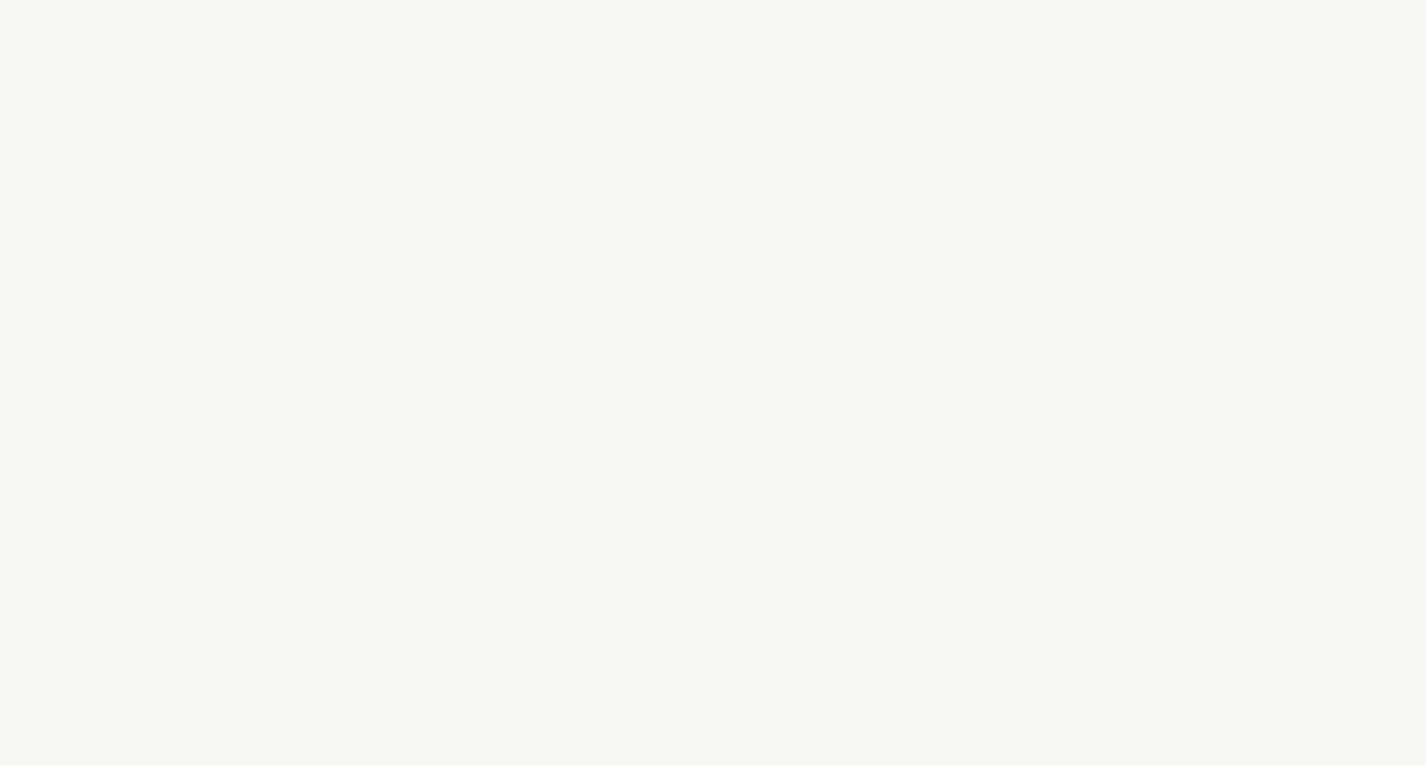
select select "FR"
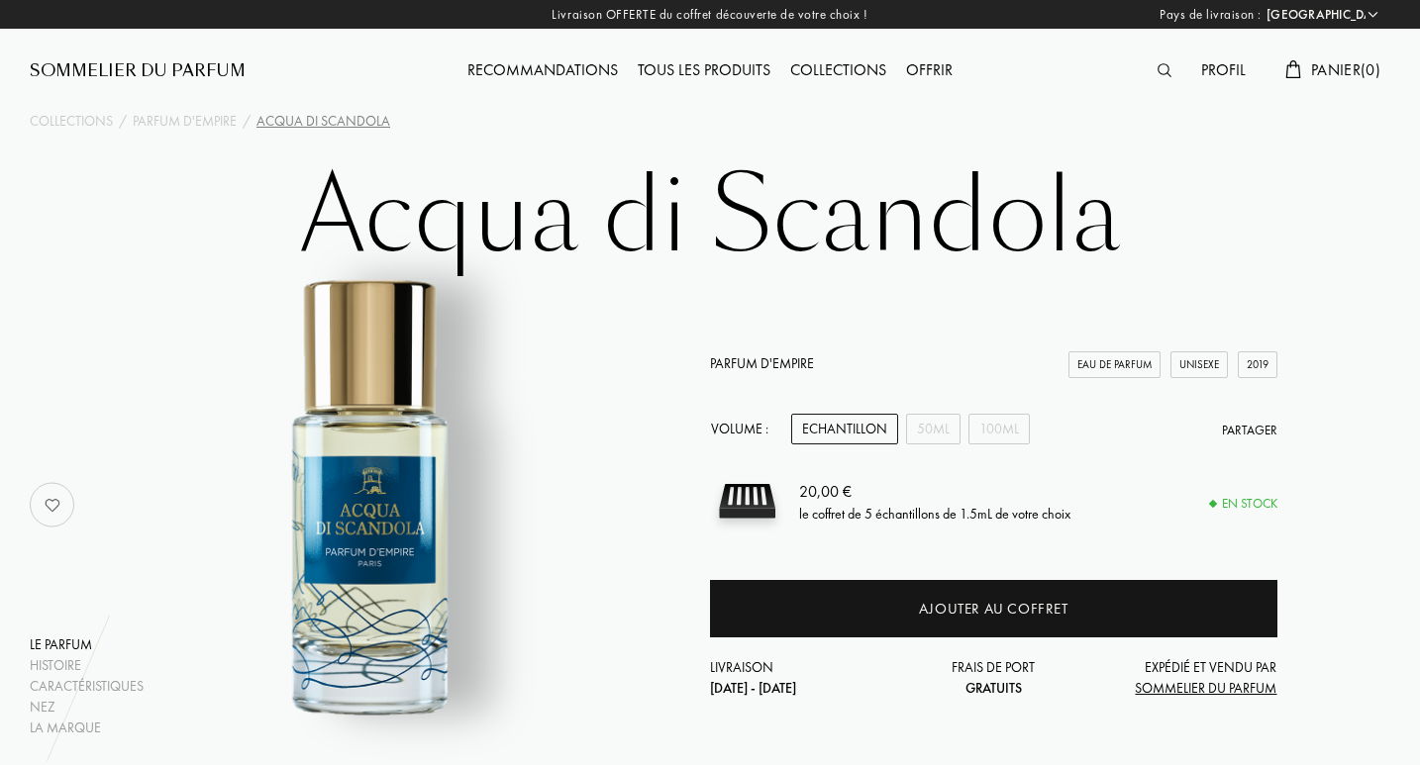
scroll to position [325, 0]
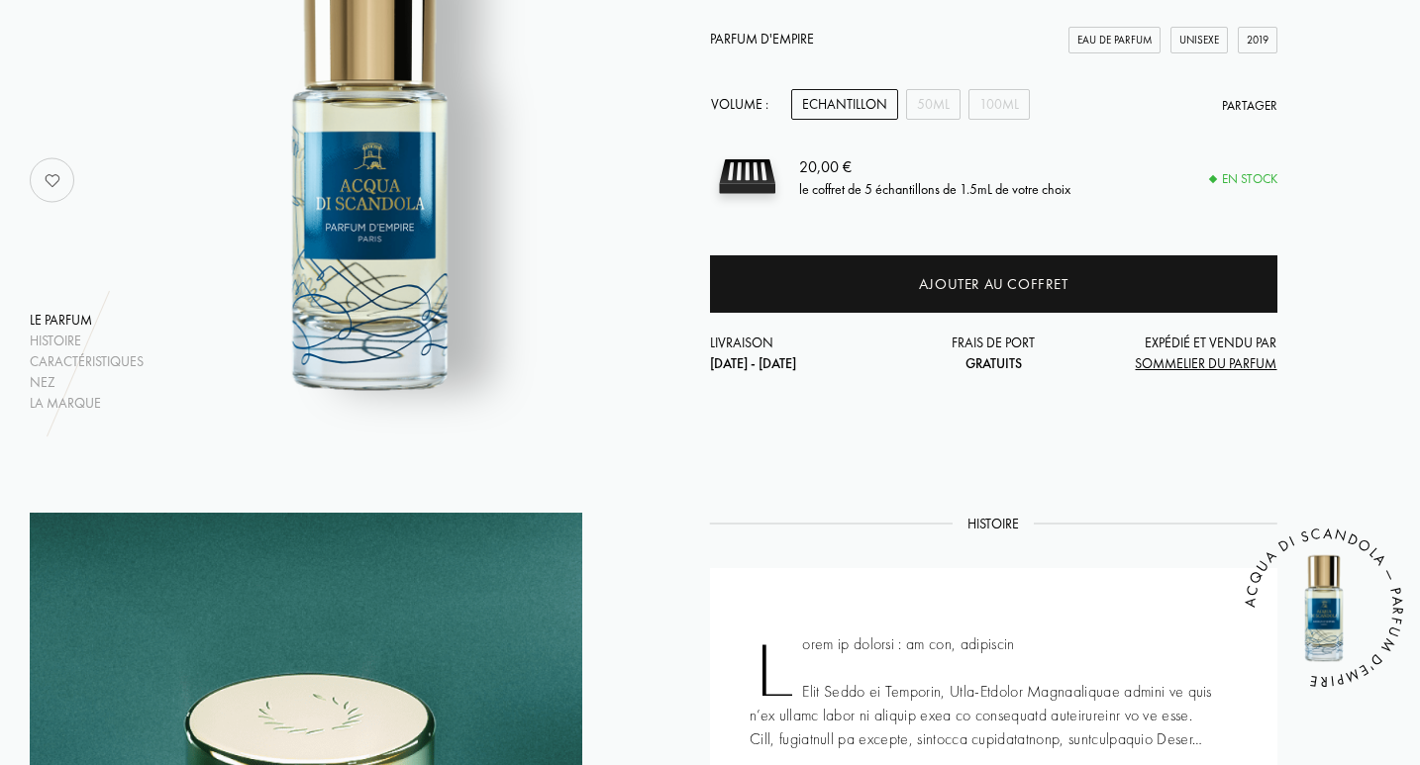
drag, startPoint x: 1422, startPoint y: 63, endPoint x: 1418, endPoint y: 203, distance: 139.6
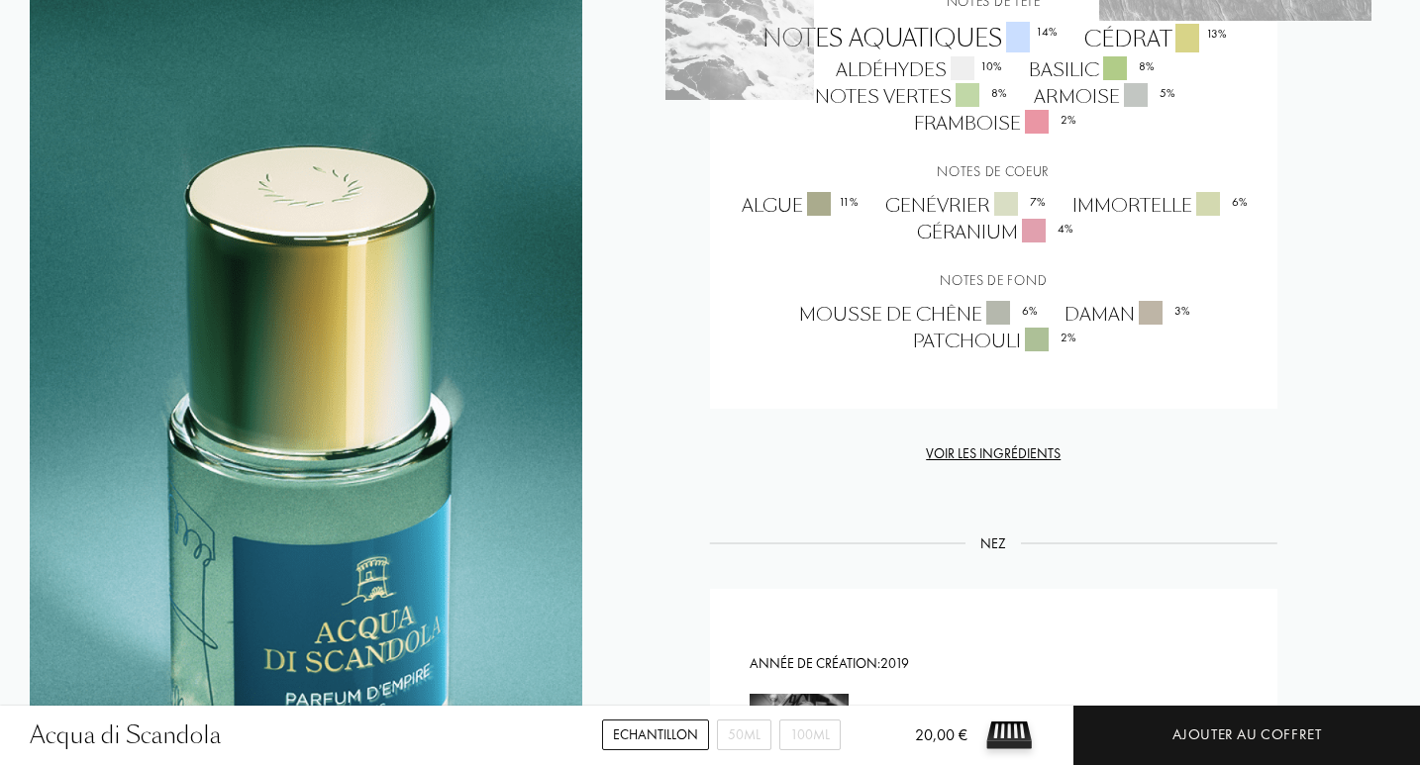
scroll to position [2069, 0]
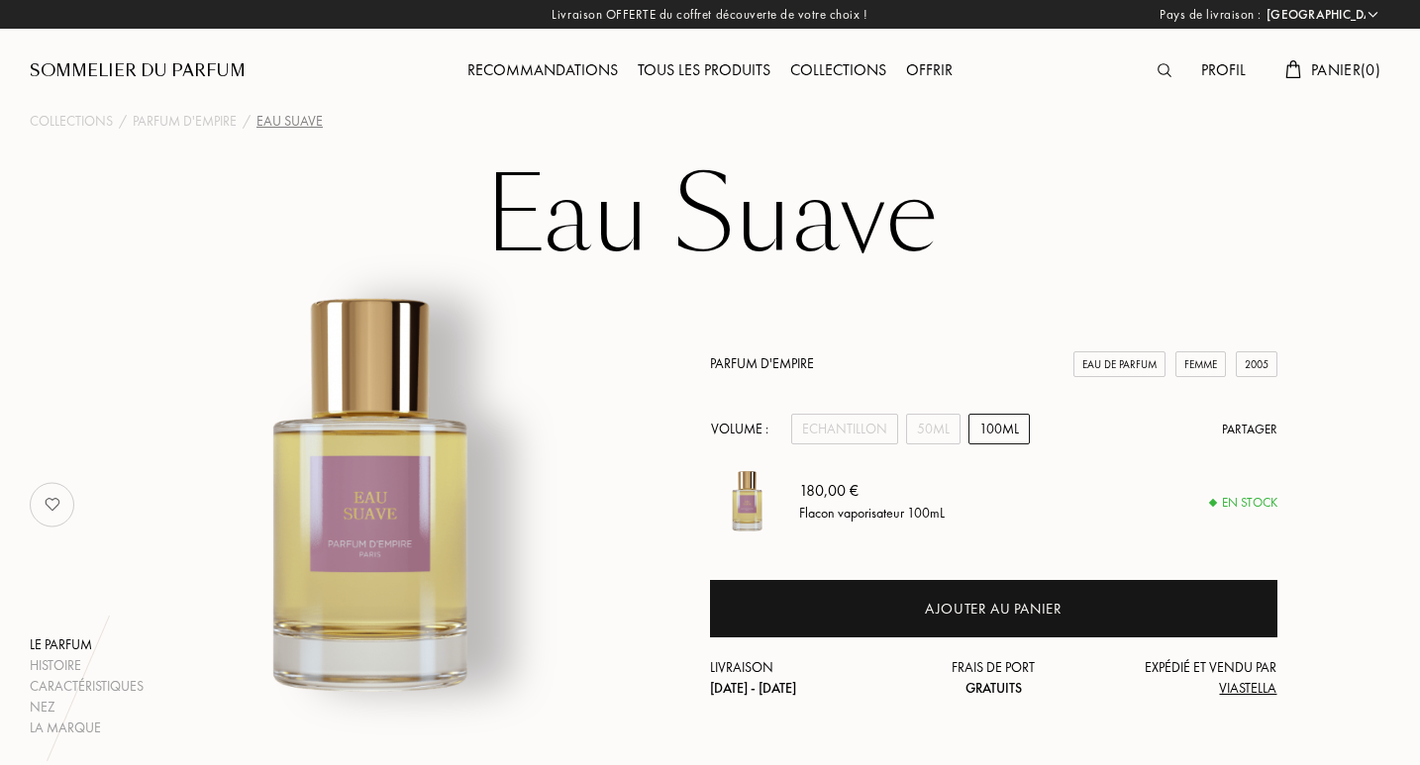
select select "FR"
click at [816, 432] on div "Echantillon" at bounding box center [844, 429] width 107 height 31
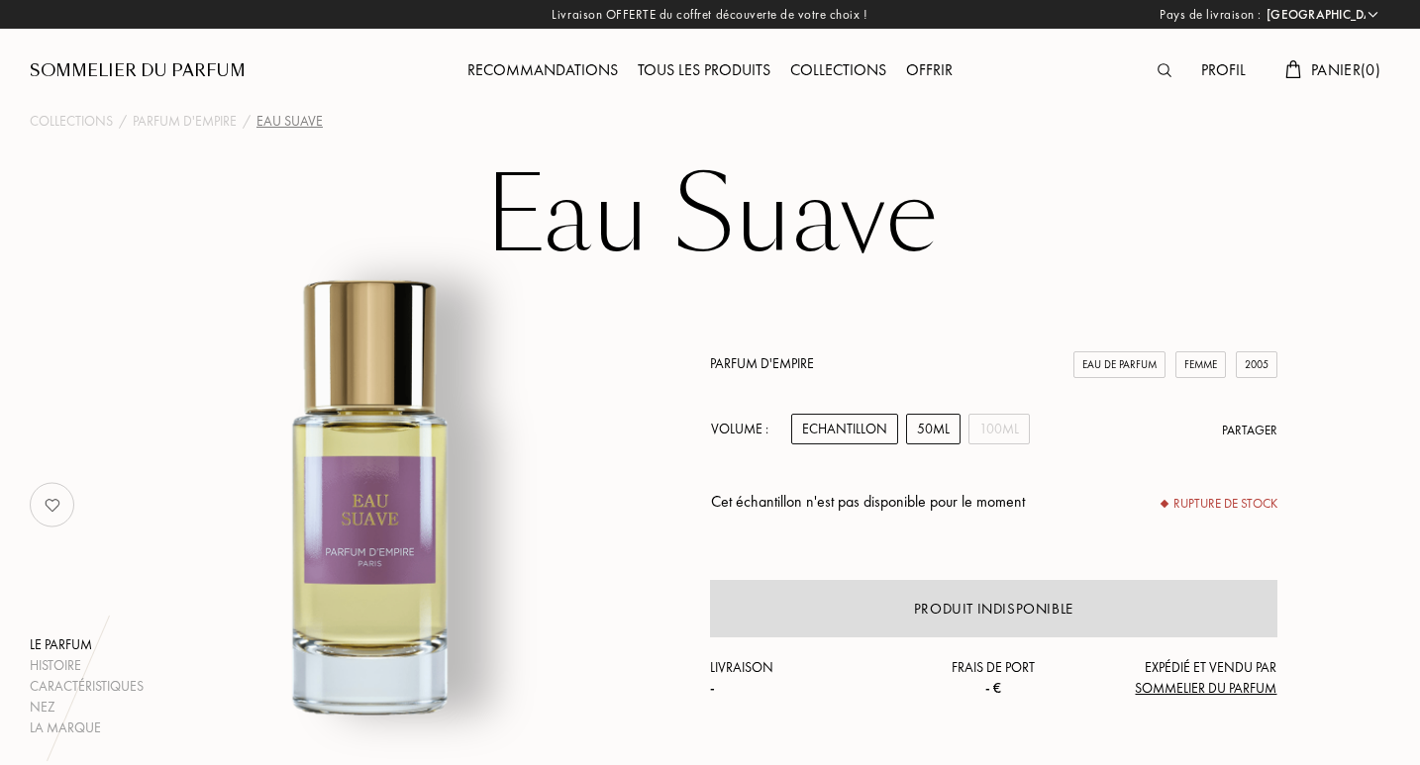
click at [914, 428] on div "50mL" at bounding box center [933, 429] width 54 height 31
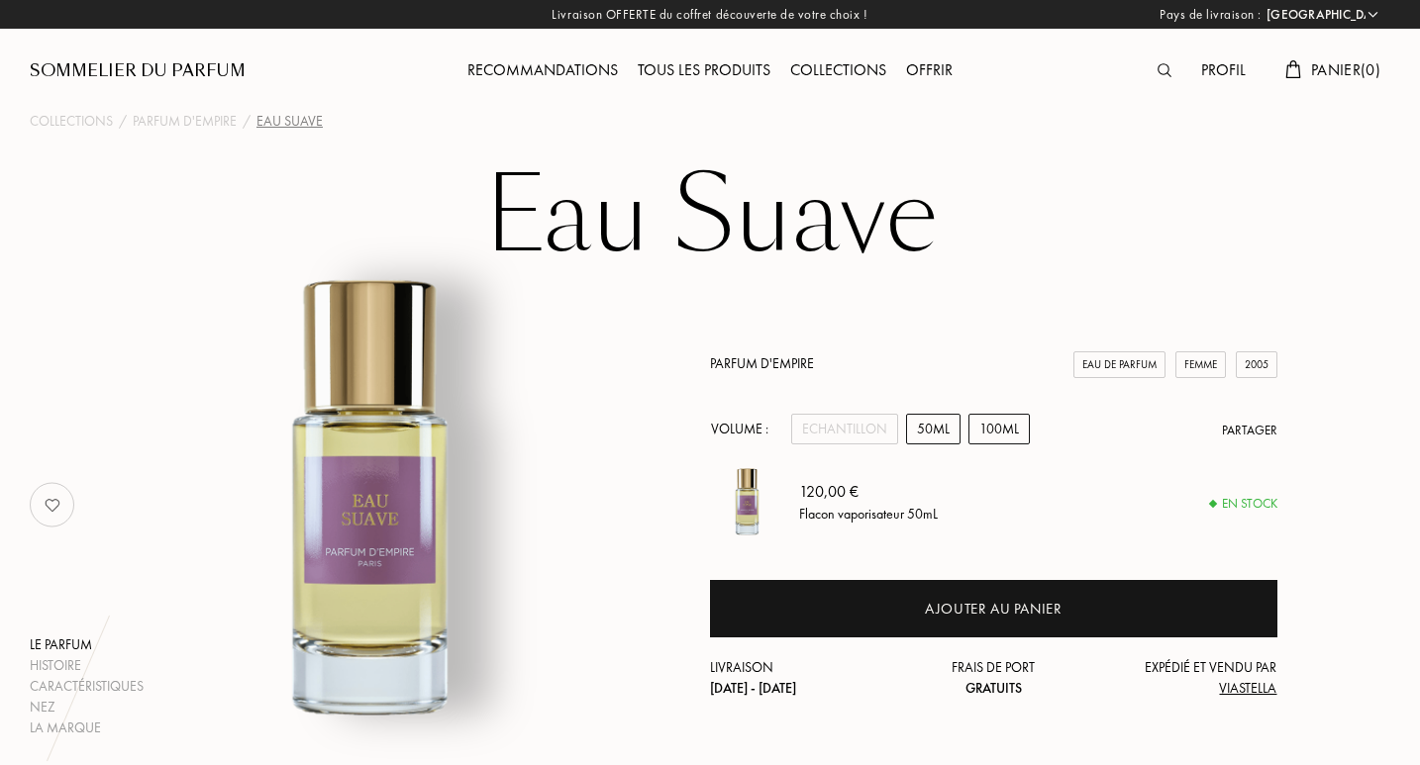
click at [991, 430] on div "100mL" at bounding box center [998, 429] width 61 height 31
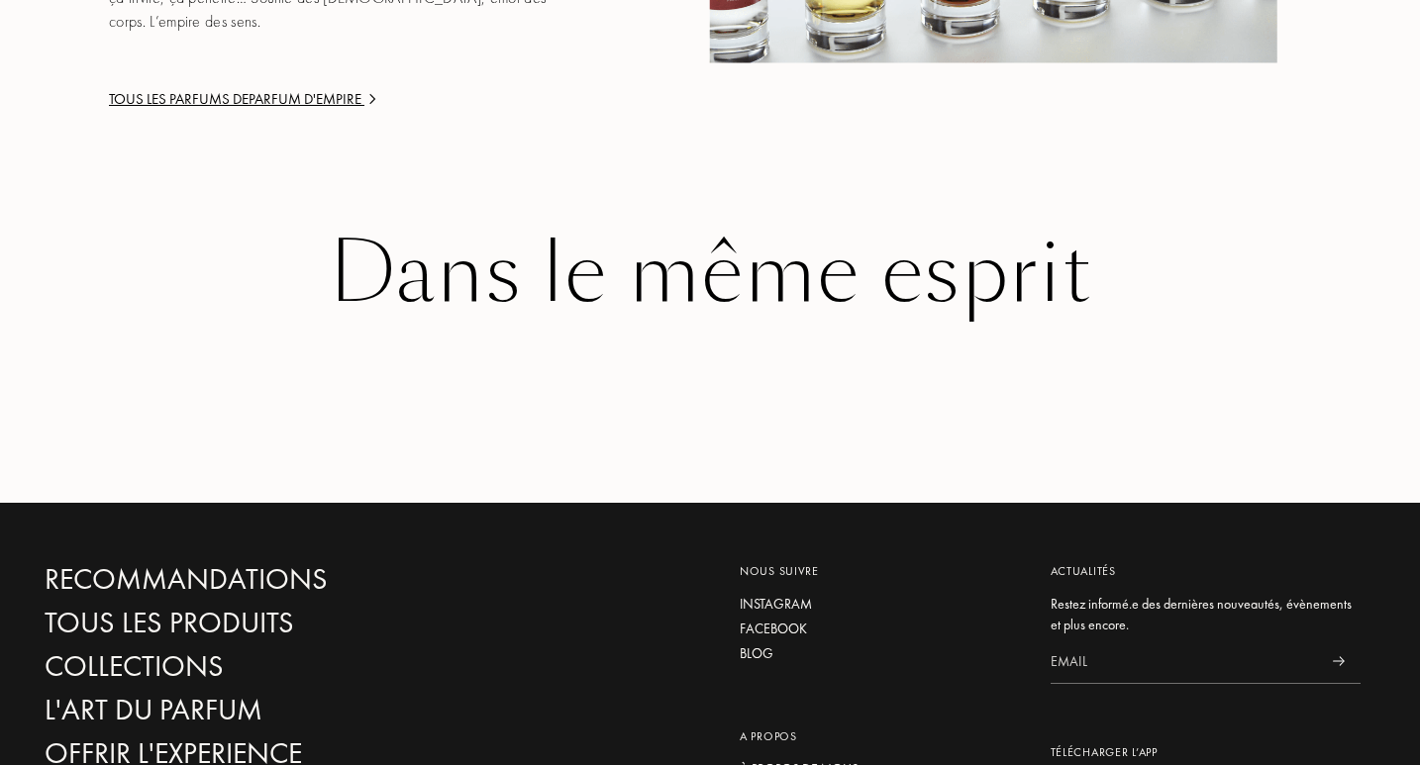
scroll to position [3456, 0]
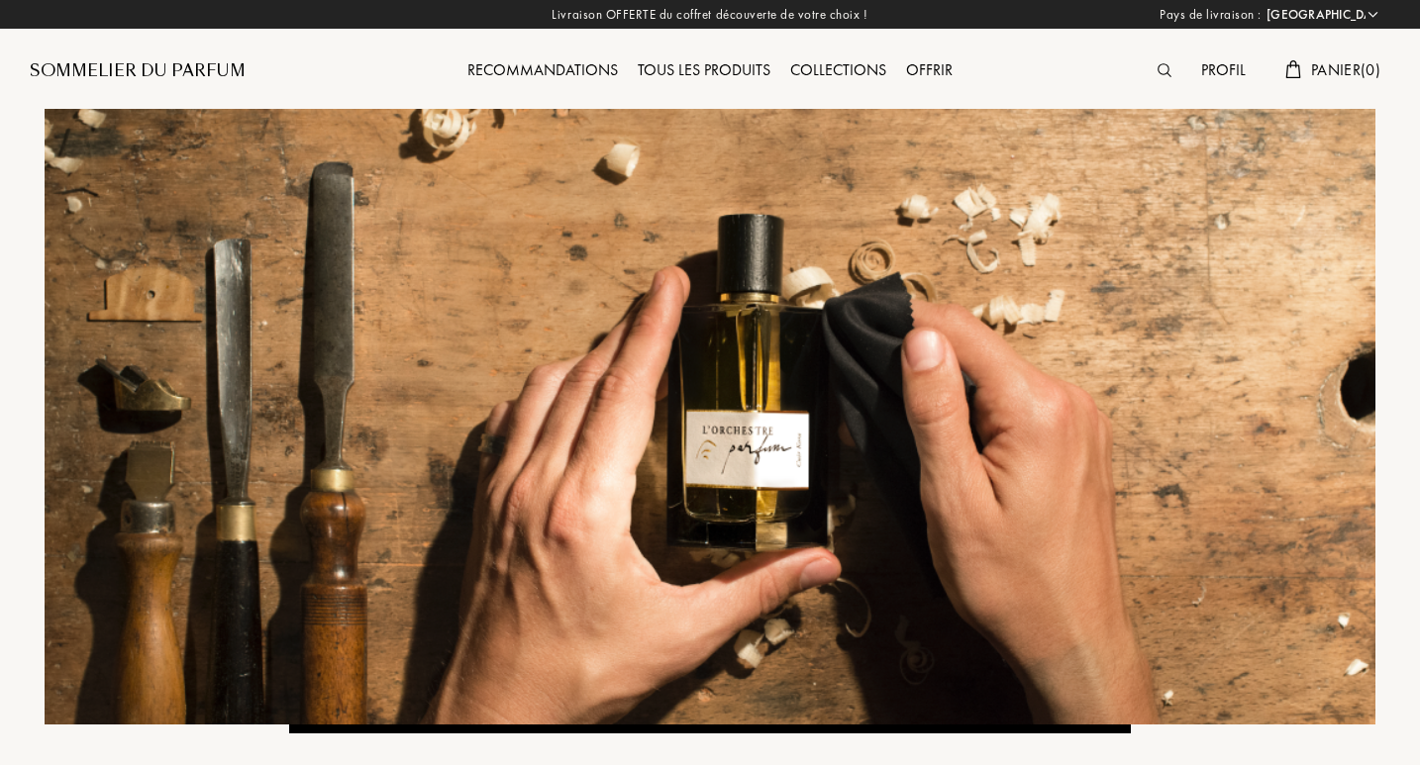
select select "FR"
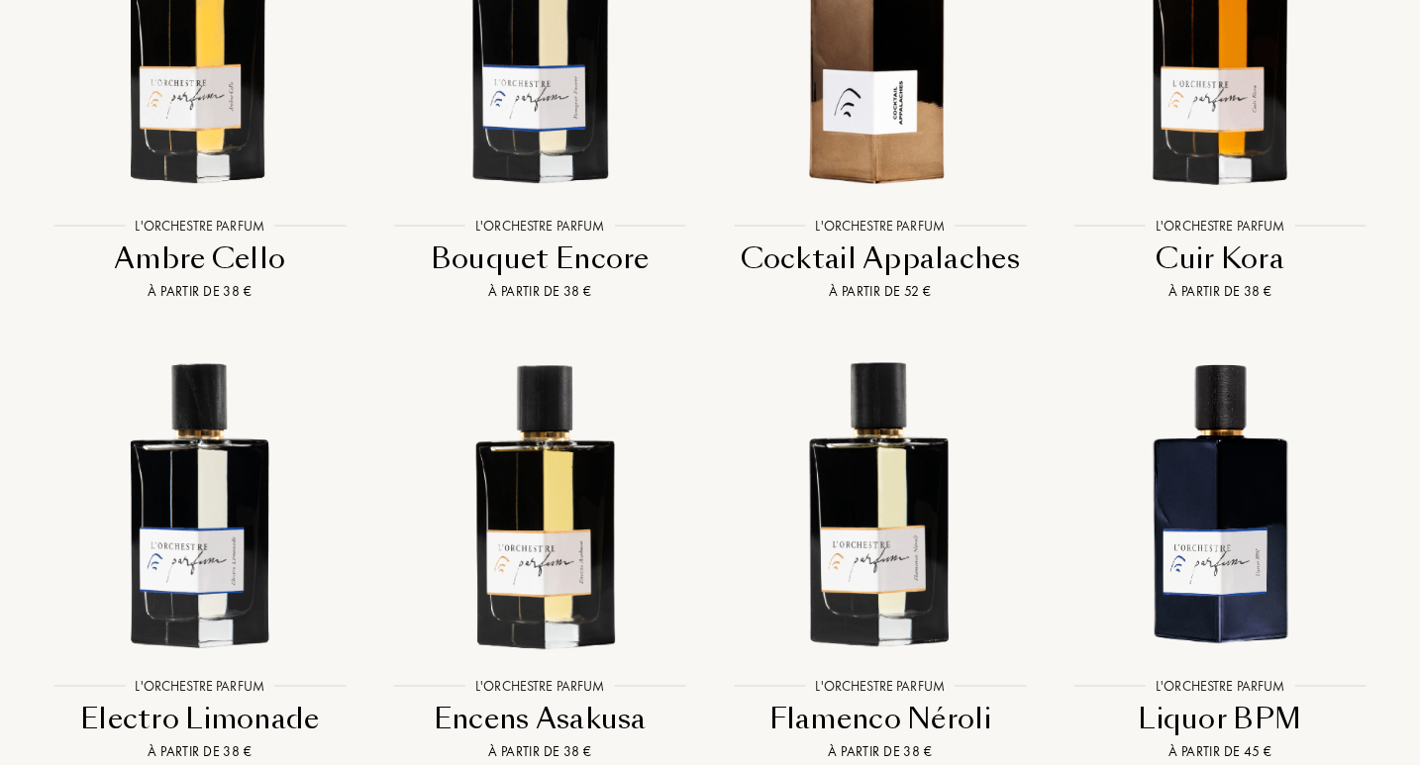
scroll to position [1712, 0]
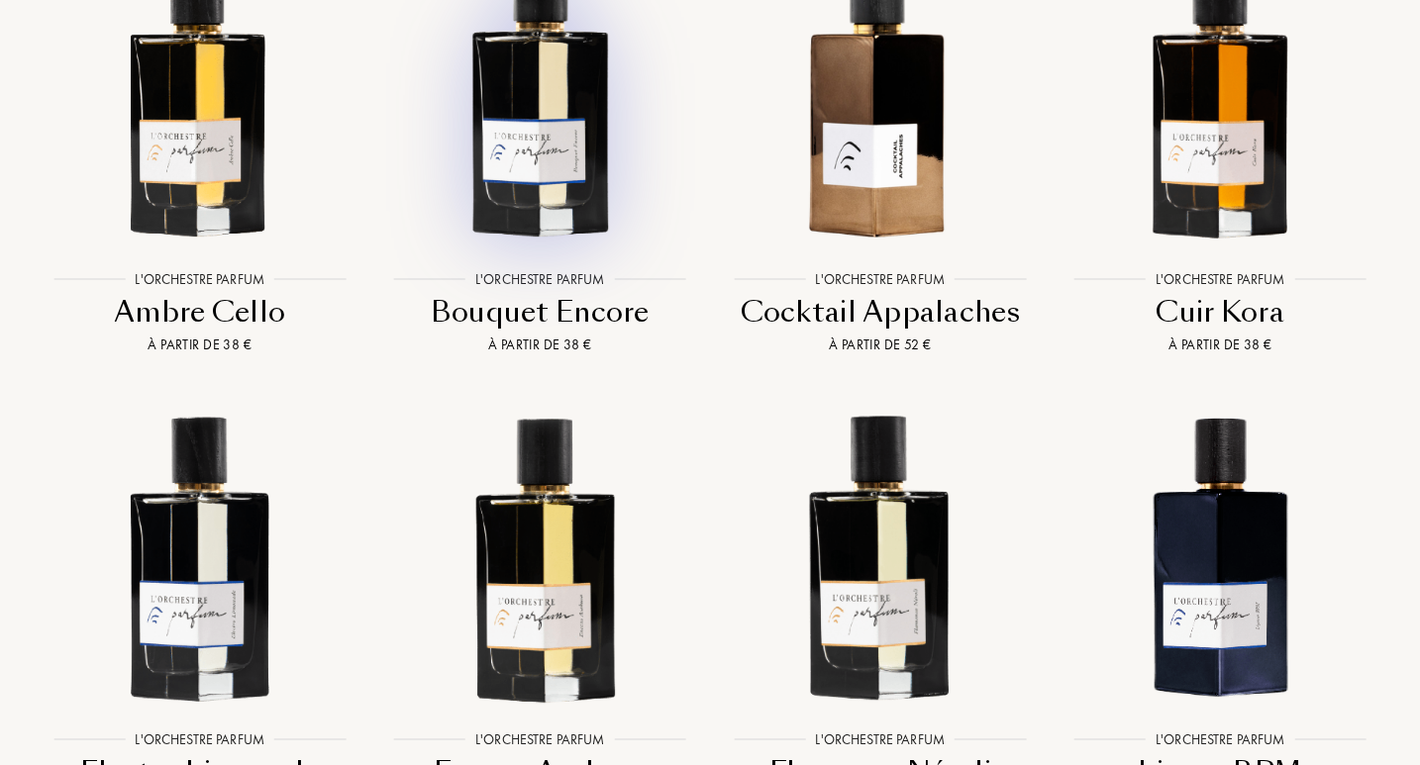
click at [522, 148] on img at bounding box center [540, 95] width 306 height 306
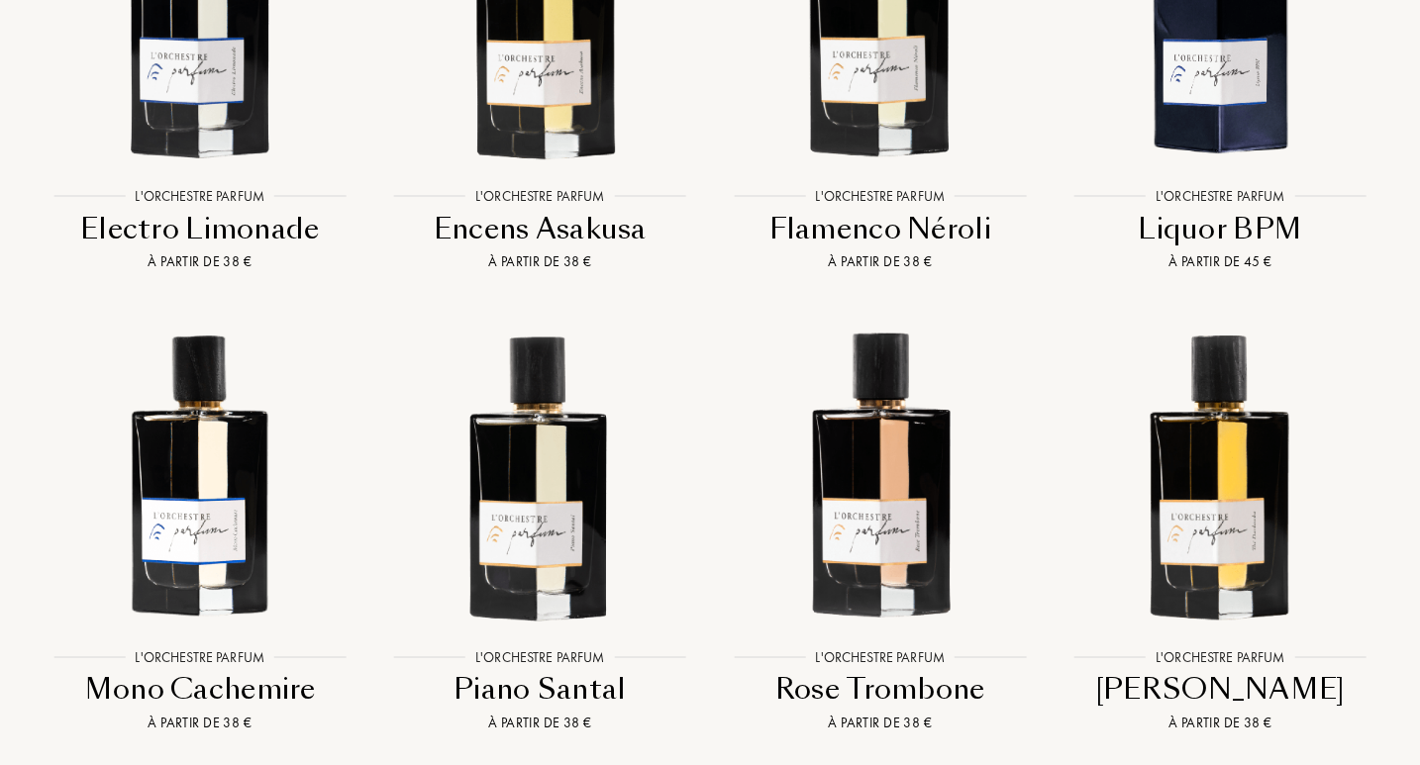
scroll to position [2347, 0]
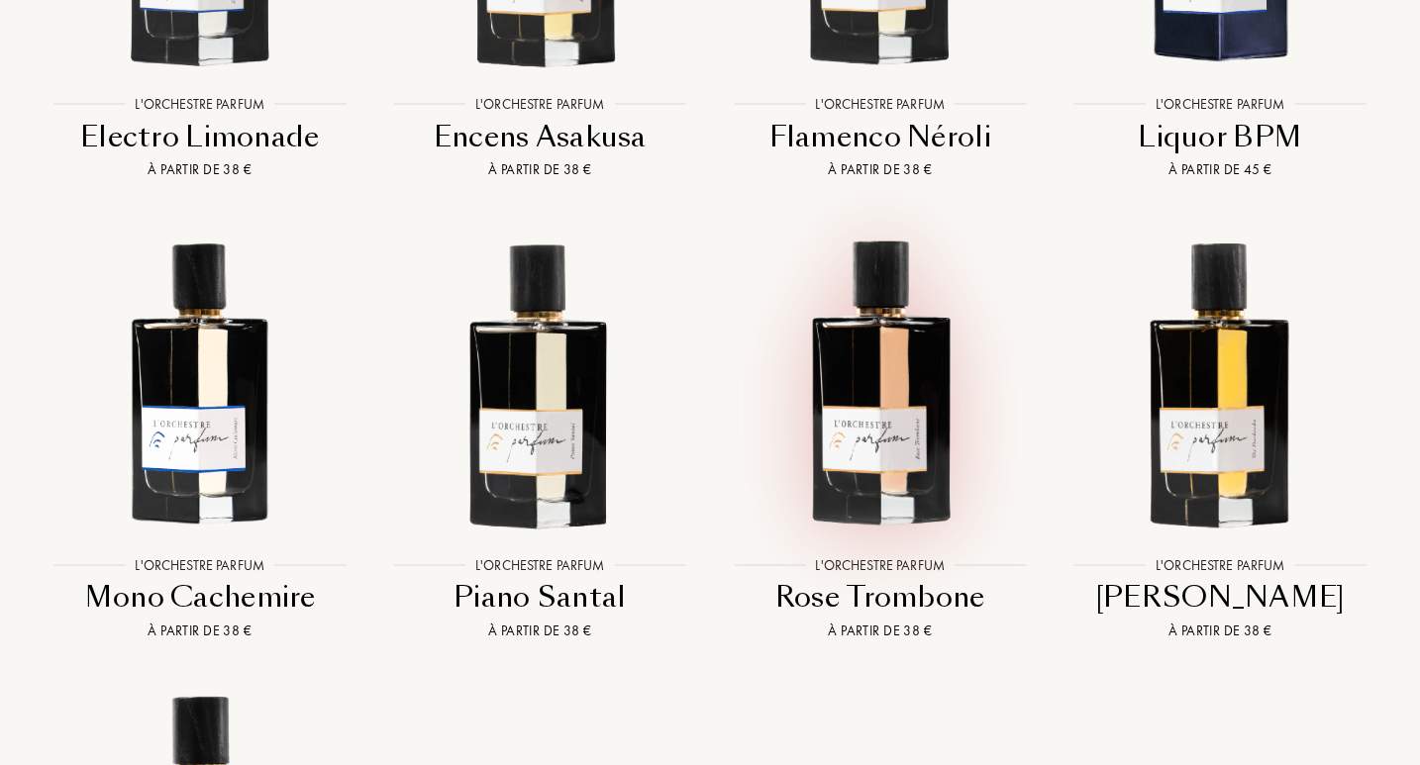
click at [887, 370] on img at bounding box center [880, 380] width 306 height 306
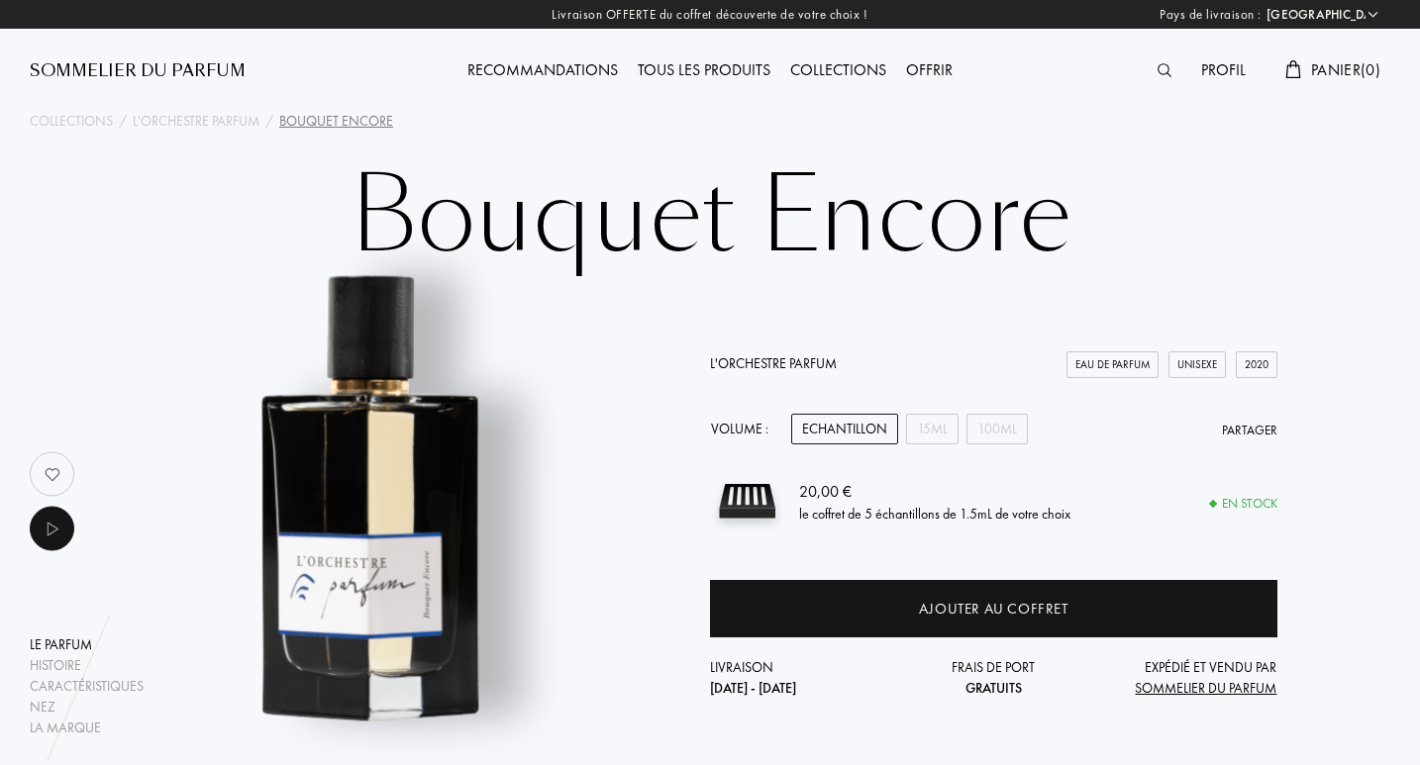
select select "FR"
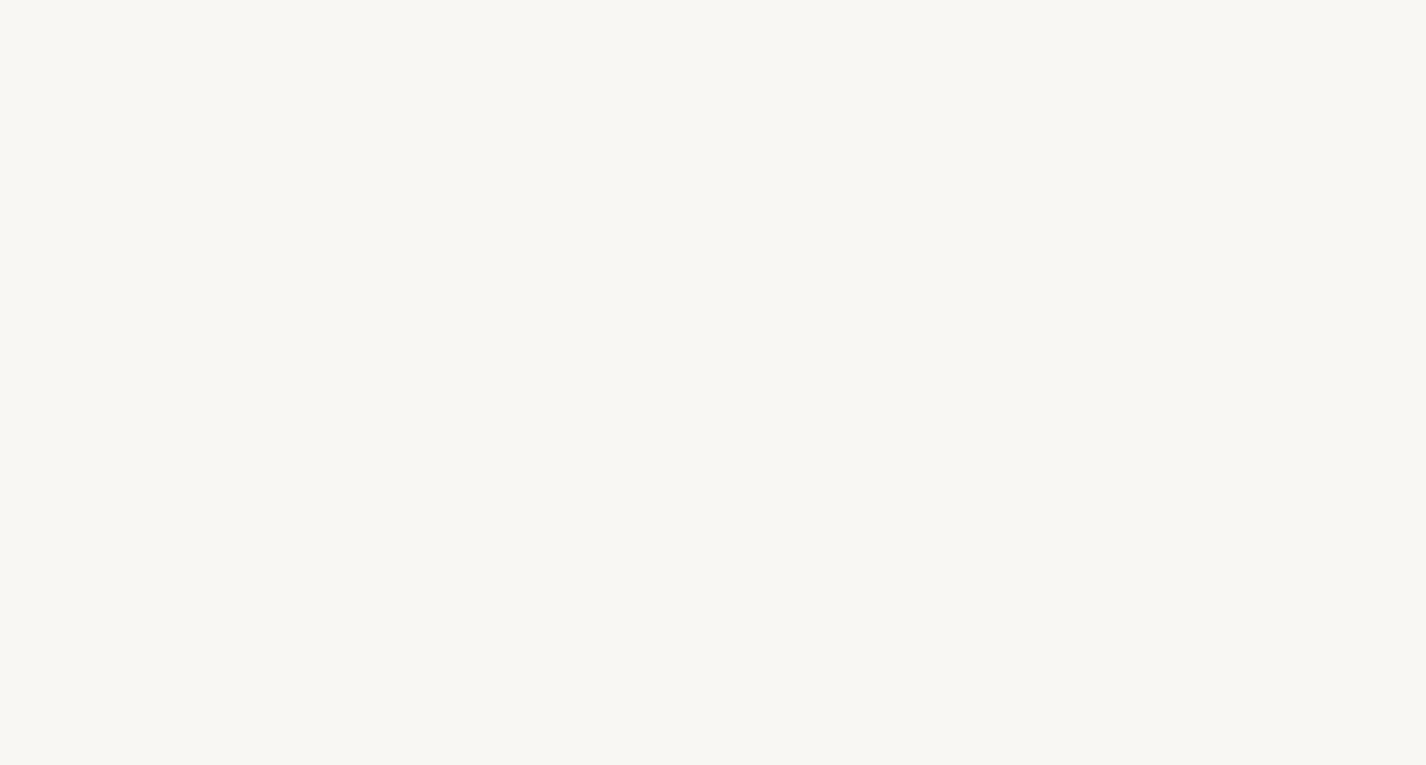
select select "FR"
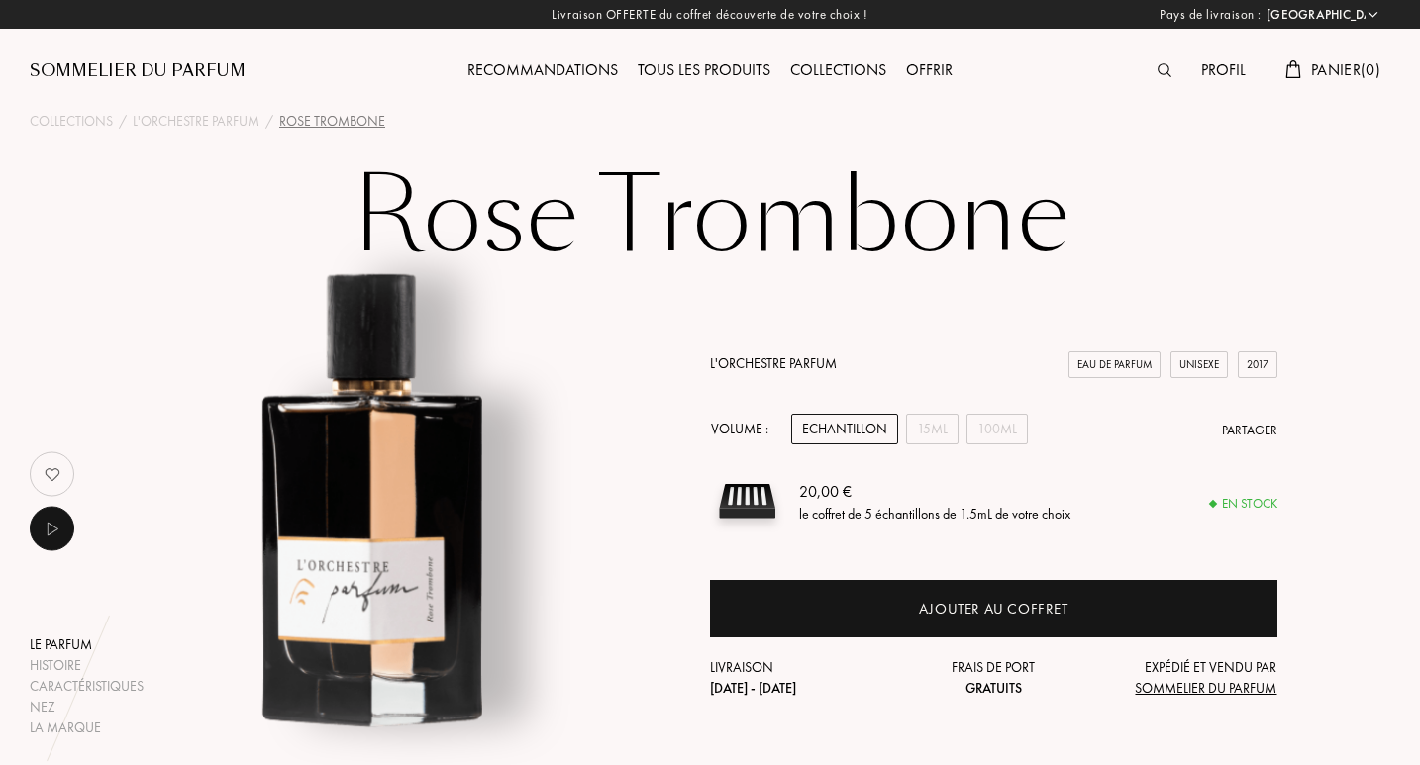
scroll to position [512, 0]
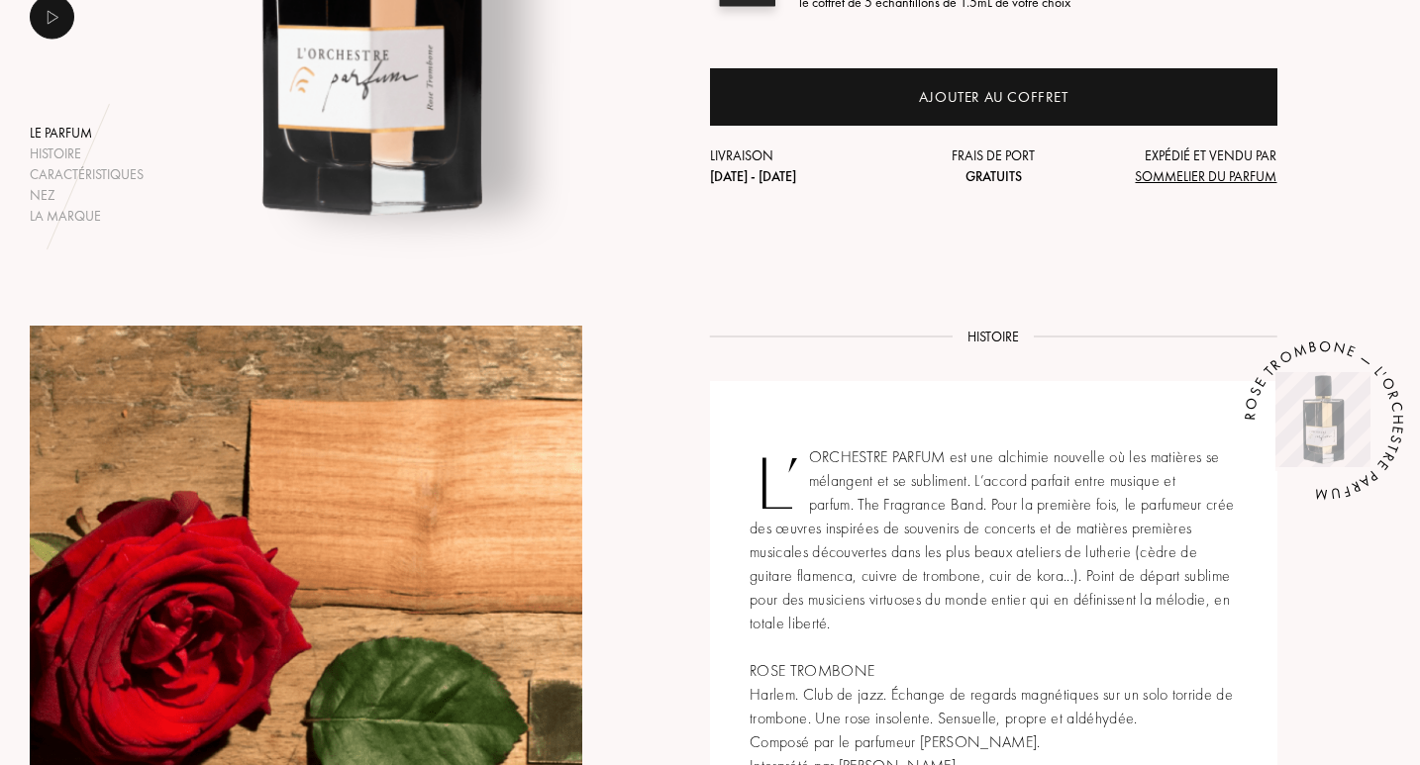
drag, startPoint x: 1424, startPoint y: 101, endPoint x: 1413, endPoint y: 274, distance: 173.6
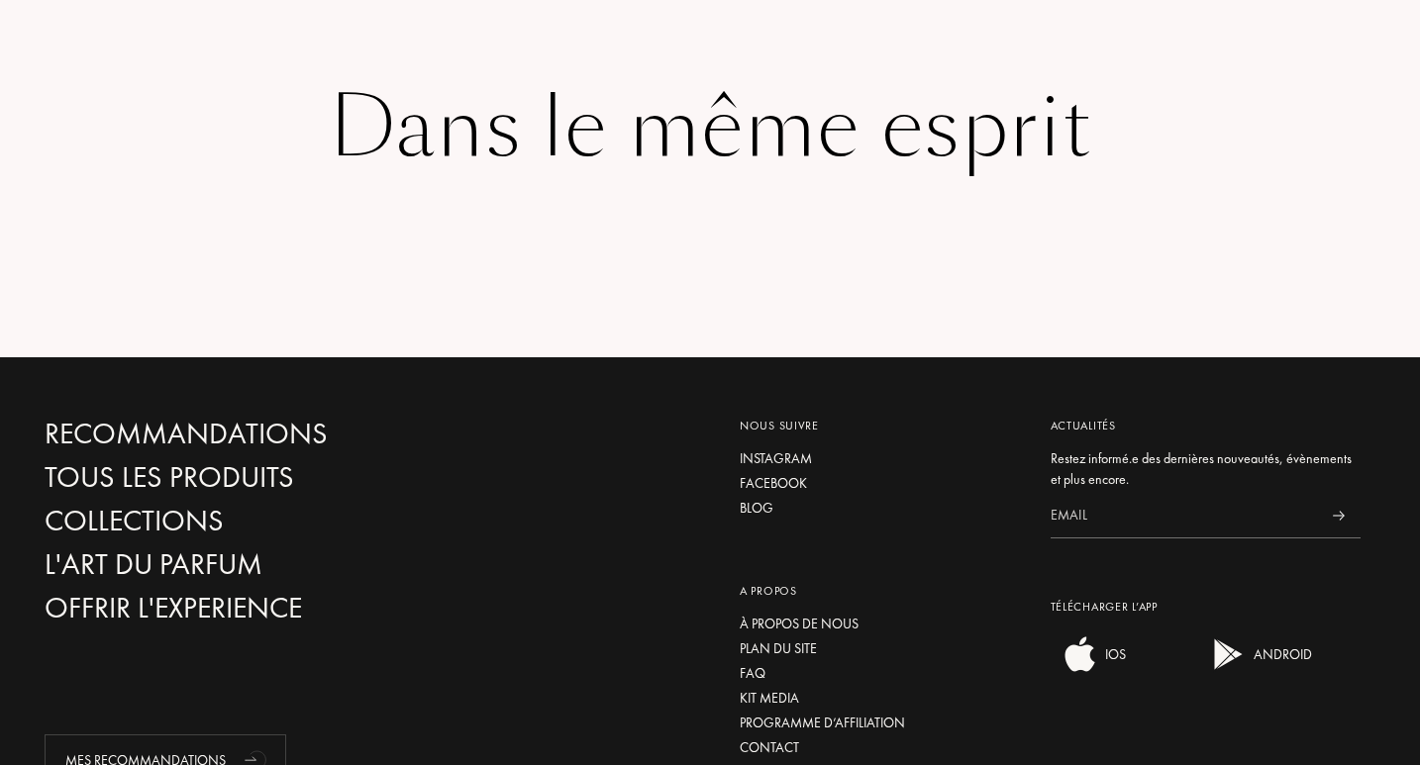
scroll to position [3240, 0]
